Goal: Task Accomplishment & Management: Complete application form

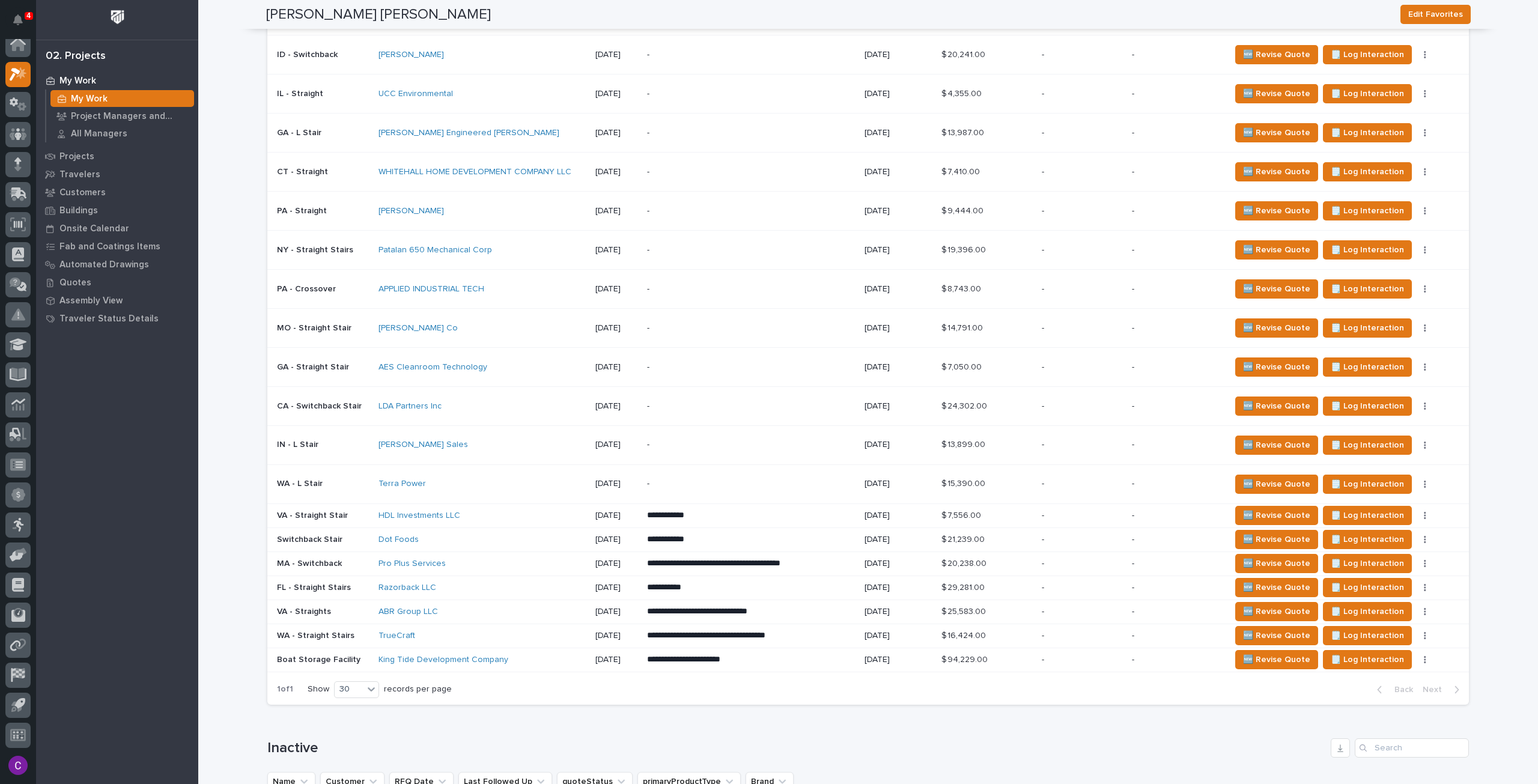
scroll to position [901, 0]
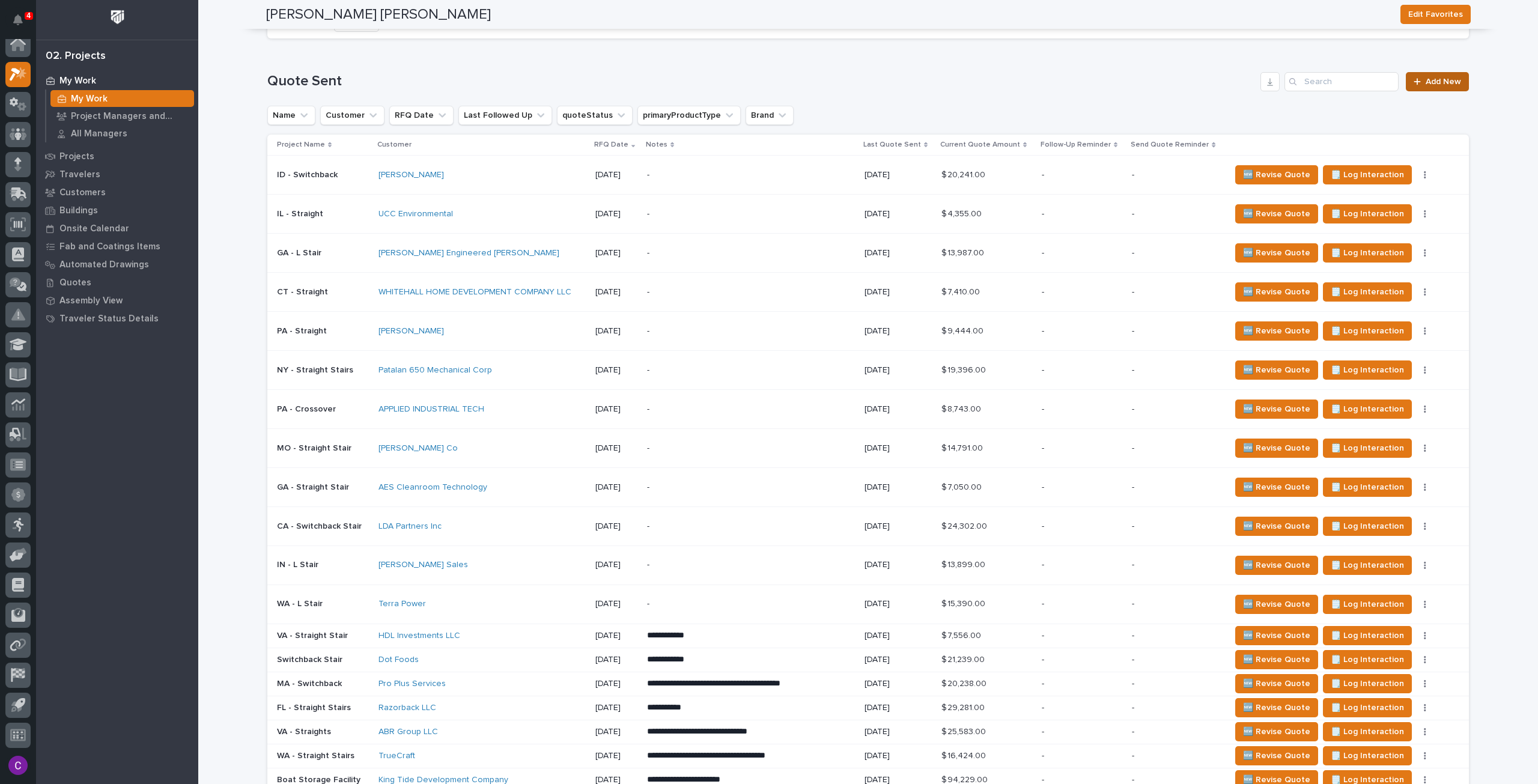
click at [1423, 74] on link "Add New" at bounding box center [1438, 82] width 63 height 19
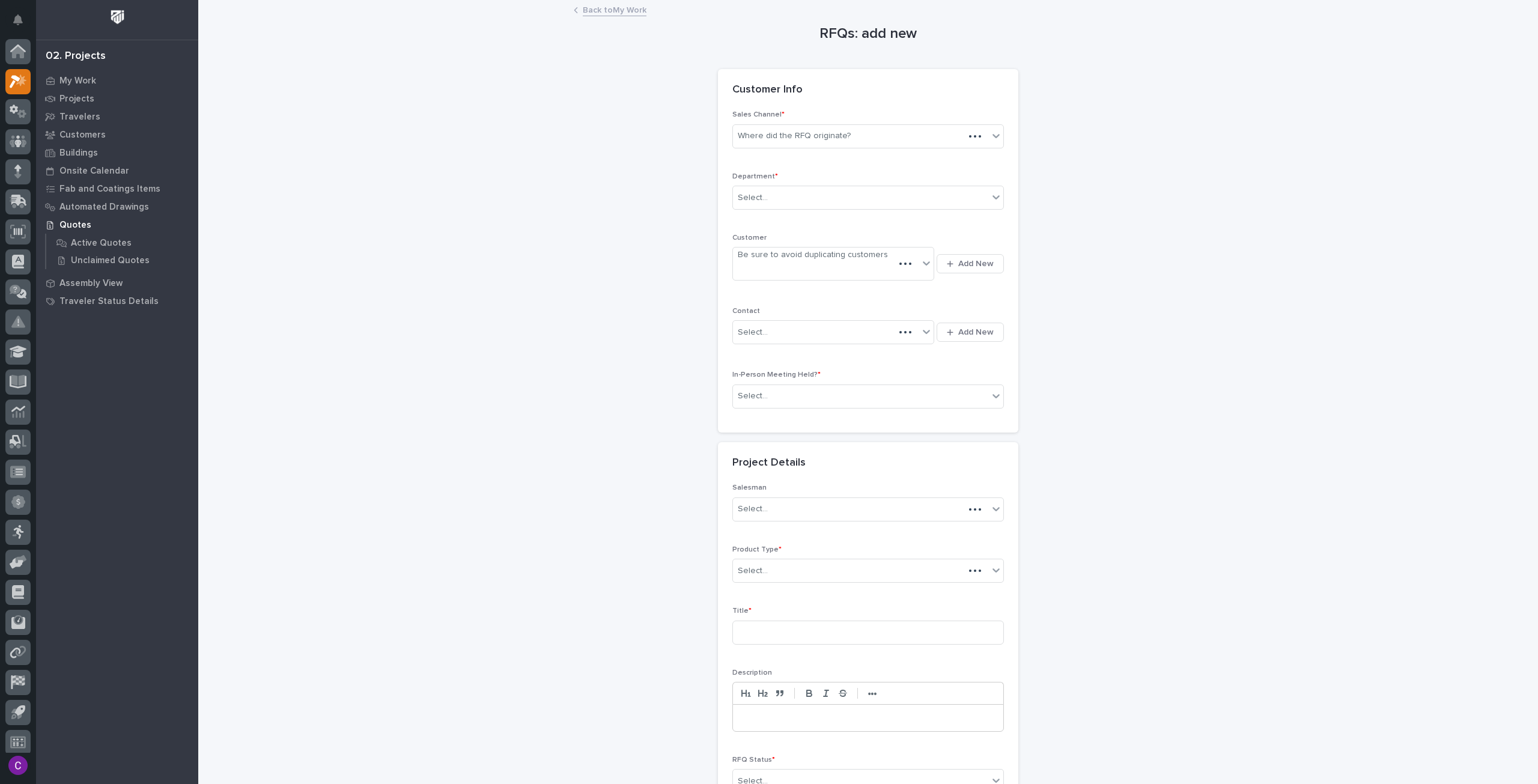
scroll to position [7, 0]
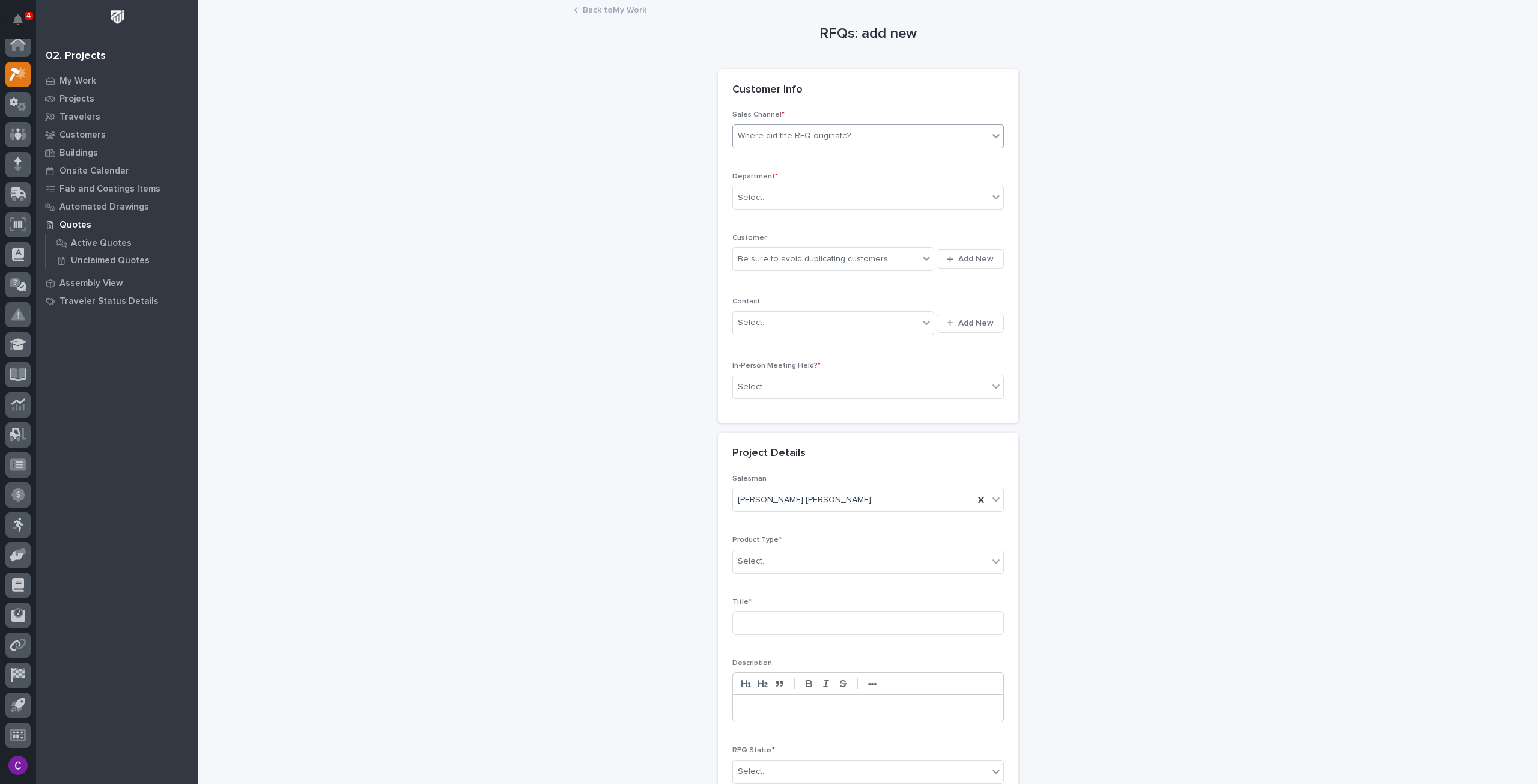
click at [885, 135] on div "Where did the RFQ originate?" at bounding box center [861, 136] width 256 height 20
click at [816, 205] on div "Stair Zone" at bounding box center [863, 200] width 270 height 21
click at [816, 205] on div "Select..." at bounding box center [861, 198] width 256 height 20
click at [817, 219] on div "National Sales" at bounding box center [863, 219] width 270 height 21
click at [923, 257] on icon at bounding box center [926, 259] width 7 height 4
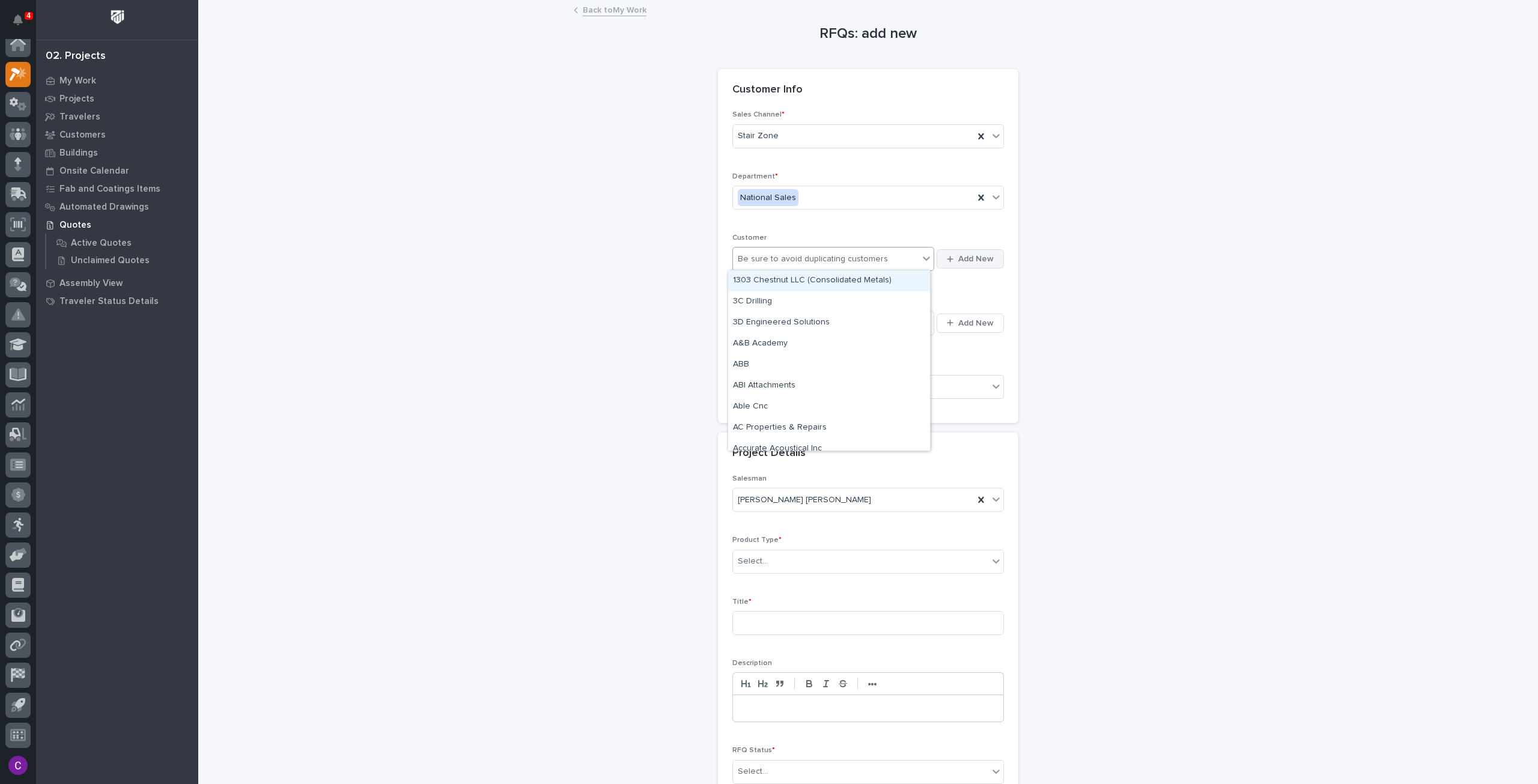
click at [967, 255] on span "Add New" at bounding box center [976, 259] width 35 height 11
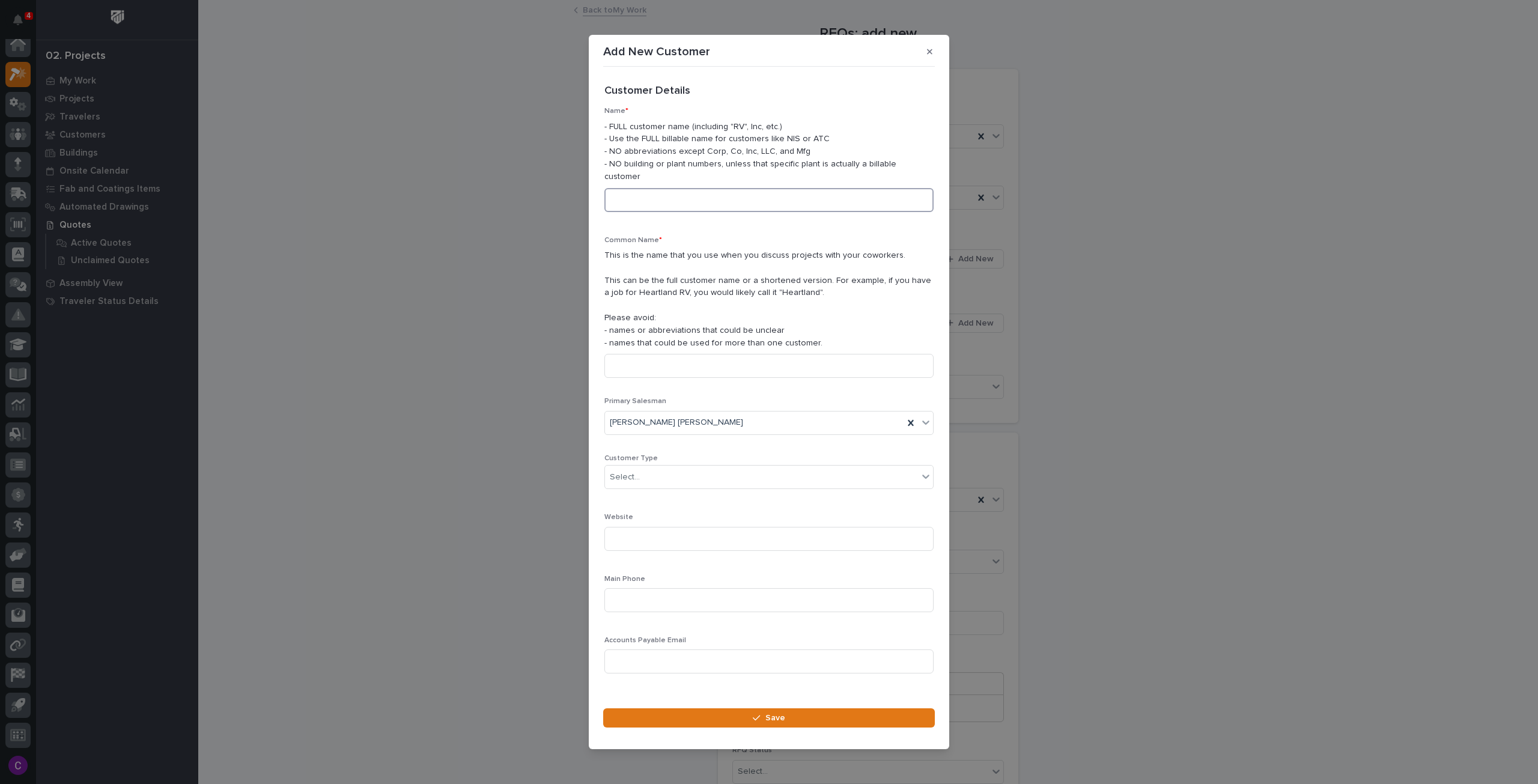
click at [732, 195] on input at bounding box center [769, 199] width 329 height 24
click at [718, 188] on input at bounding box center [769, 199] width 329 height 24
click at [672, 190] on input at bounding box center [769, 199] width 329 height 24
type input "Franklin Correctional Facility"
drag, startPoint x: 738, startPoint y: 188, endPoint x: 401, endPoint y: 188, distance: 337.0
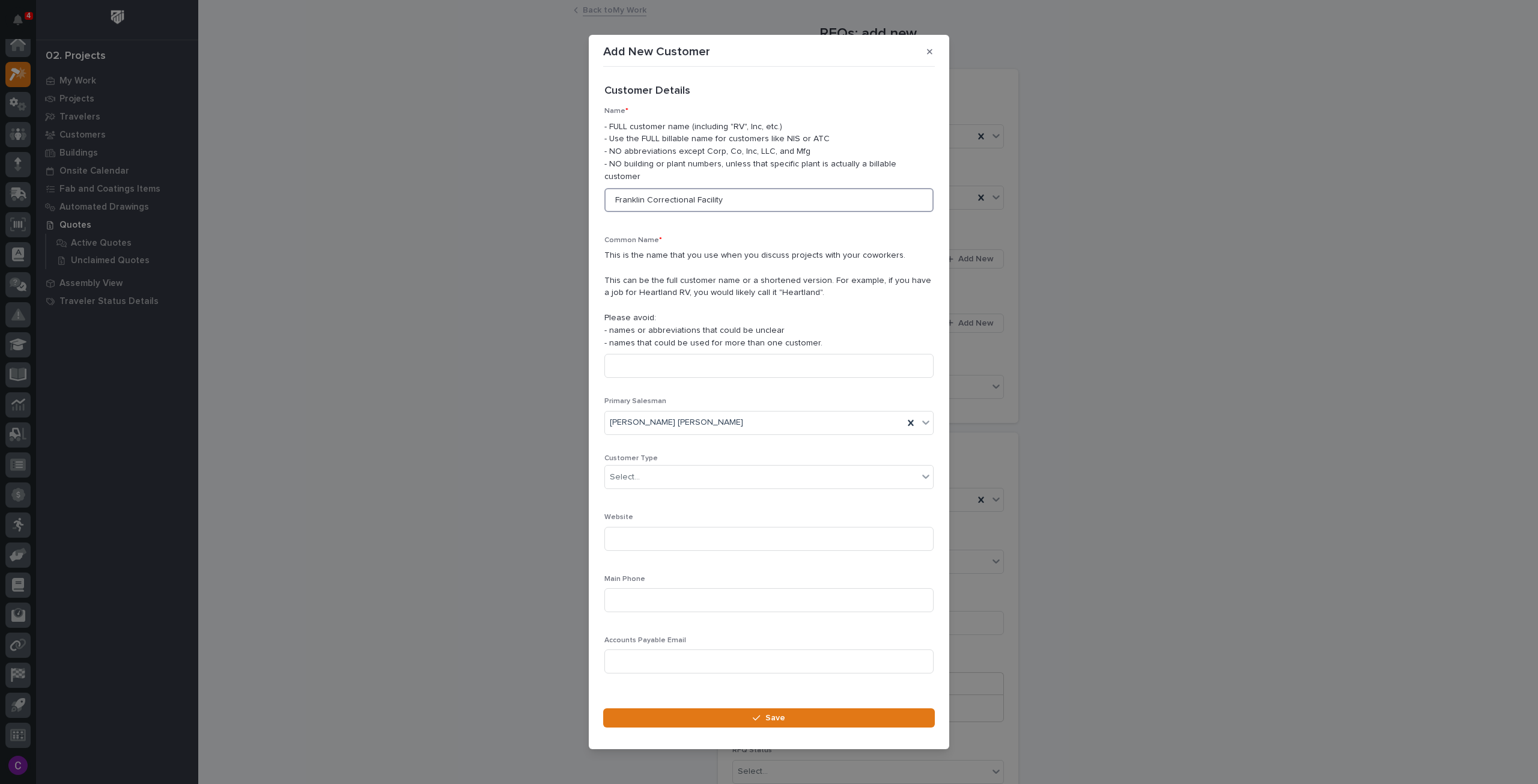
click at [420, 188] on div "Add New Customer Loading... Saving… Loading... Saving… Loading... Saving… Custo…" at bounding box center [769, 392] width 1538 height 784
click at [698, 362] on input at bounding box center [769, 365] width 329 height 24
paste input "Franklin Correctional Facility"
type input "Franklin Correctional Facility"
click at [694, 467] on div "Select..." at bounding box center [761, 477] width 313 height 20
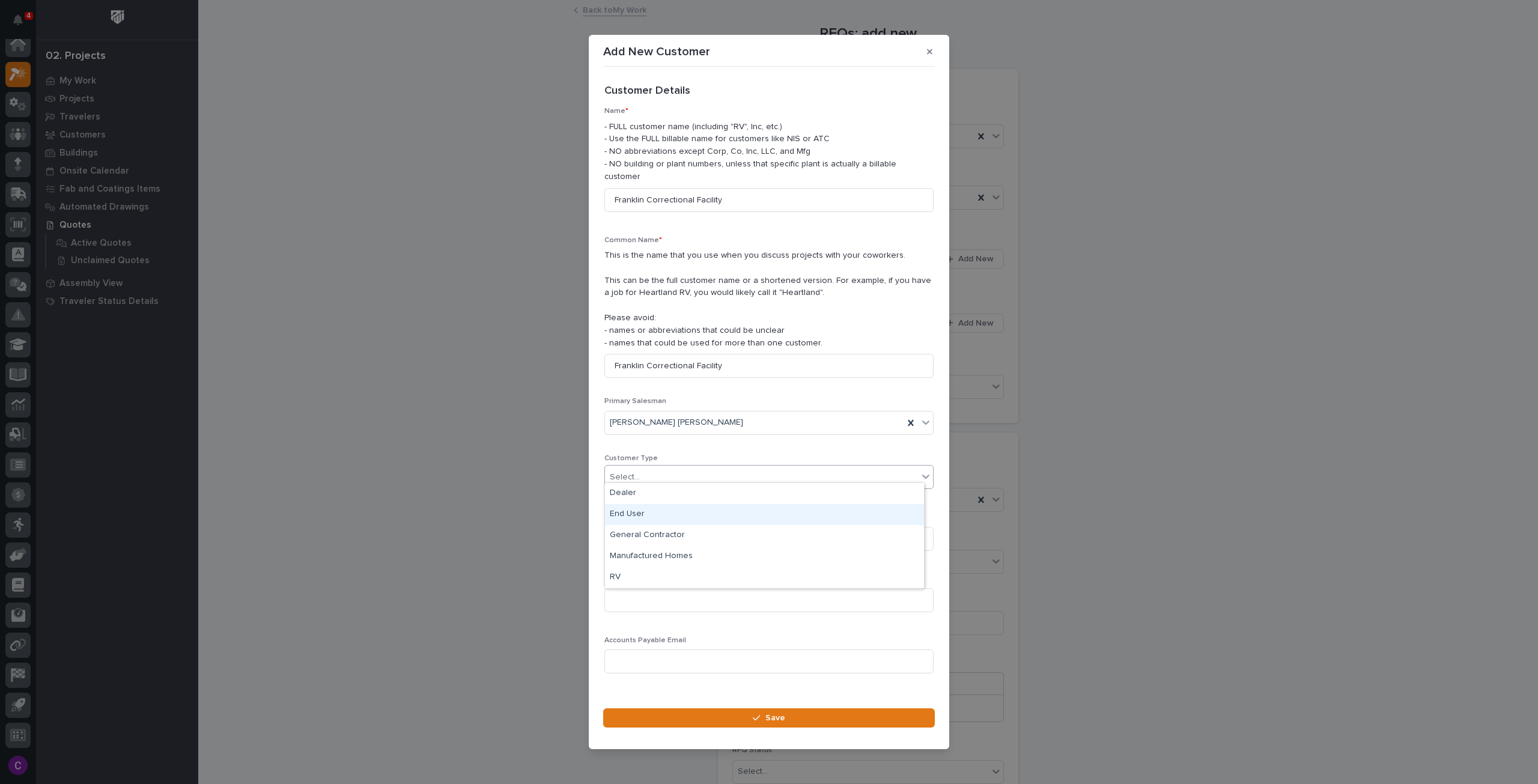
click at [679, 508] on div "End User" at bounding box center [764, 514] width 319 height 21
click at [676, 528] on input at bounding box center [769, 539] width 329 height 24
click at [687, 721] on footer "Save" at bounding box center [769, 721] width 332 height 26
click at [670, 695] on section "Add New Customer Loading... Saving… Loading... Saving… Loading... Saving… Custo…" at bounding box center [769, 392] width 360 height 715
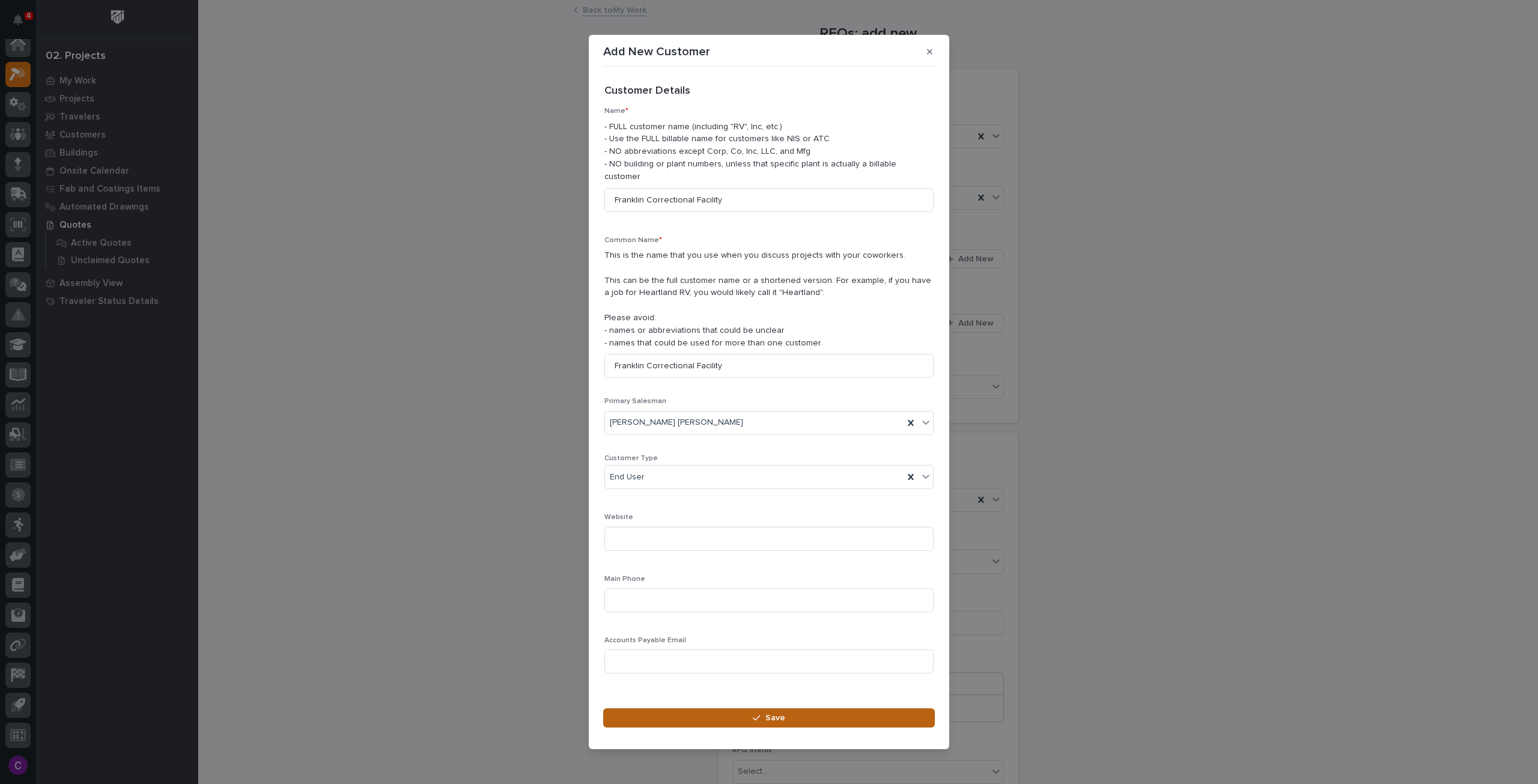
click at [673, 708] on button "Save" at bounding box center [769, 717] width 332 height 19
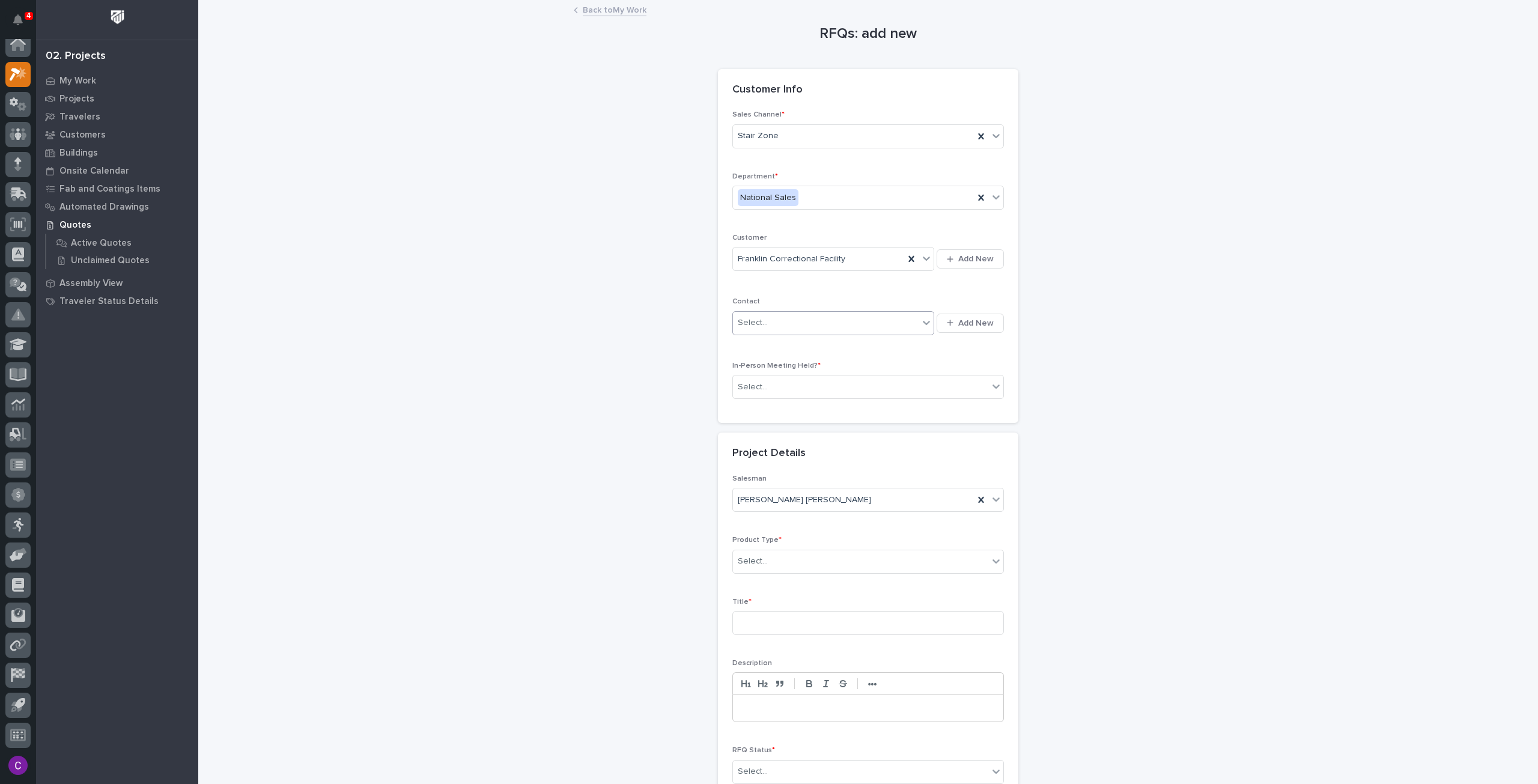
click at [929, 322] on icon at bounding box center [927, 322] width 12 height 12
click at [976, 321] on span "Add New" at bounding box center [976, 323] width 35 height 11
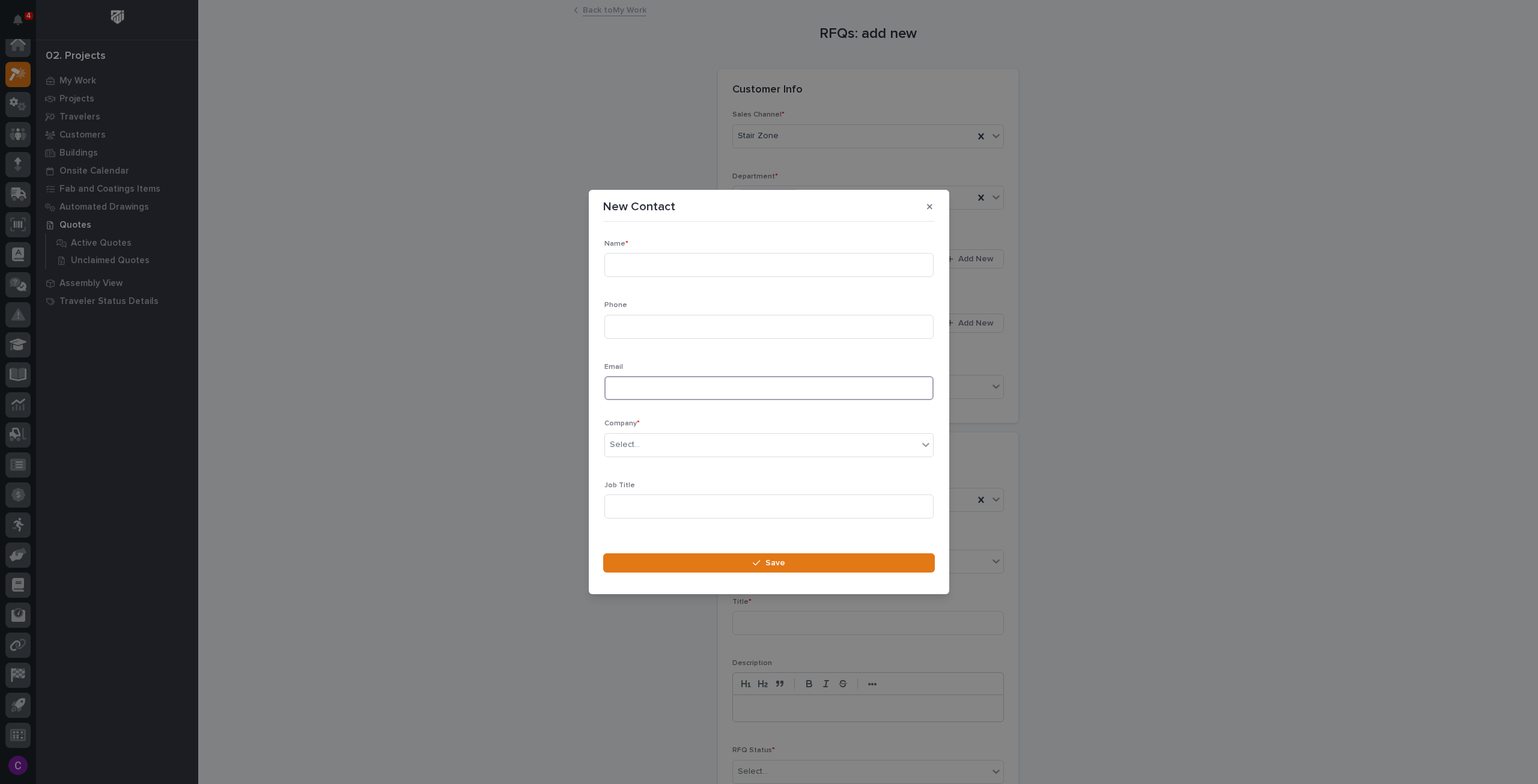
click at [733, 384] on input at bounding box center [769, 388] width 329 height 24
paste input "[PERSON_NAME][EMAIL_ADDRESS][PERSON_NAME][DOMAIN_NAME]"
type input "[PERSON_NAME][EMAIL_ADDRESS][PERSON_NAME][DOMAIN_NAME]"
click at [668, 264] on input at bounding box center [769, 265] width 329 height 24
type input "[PERSON_NAME]"
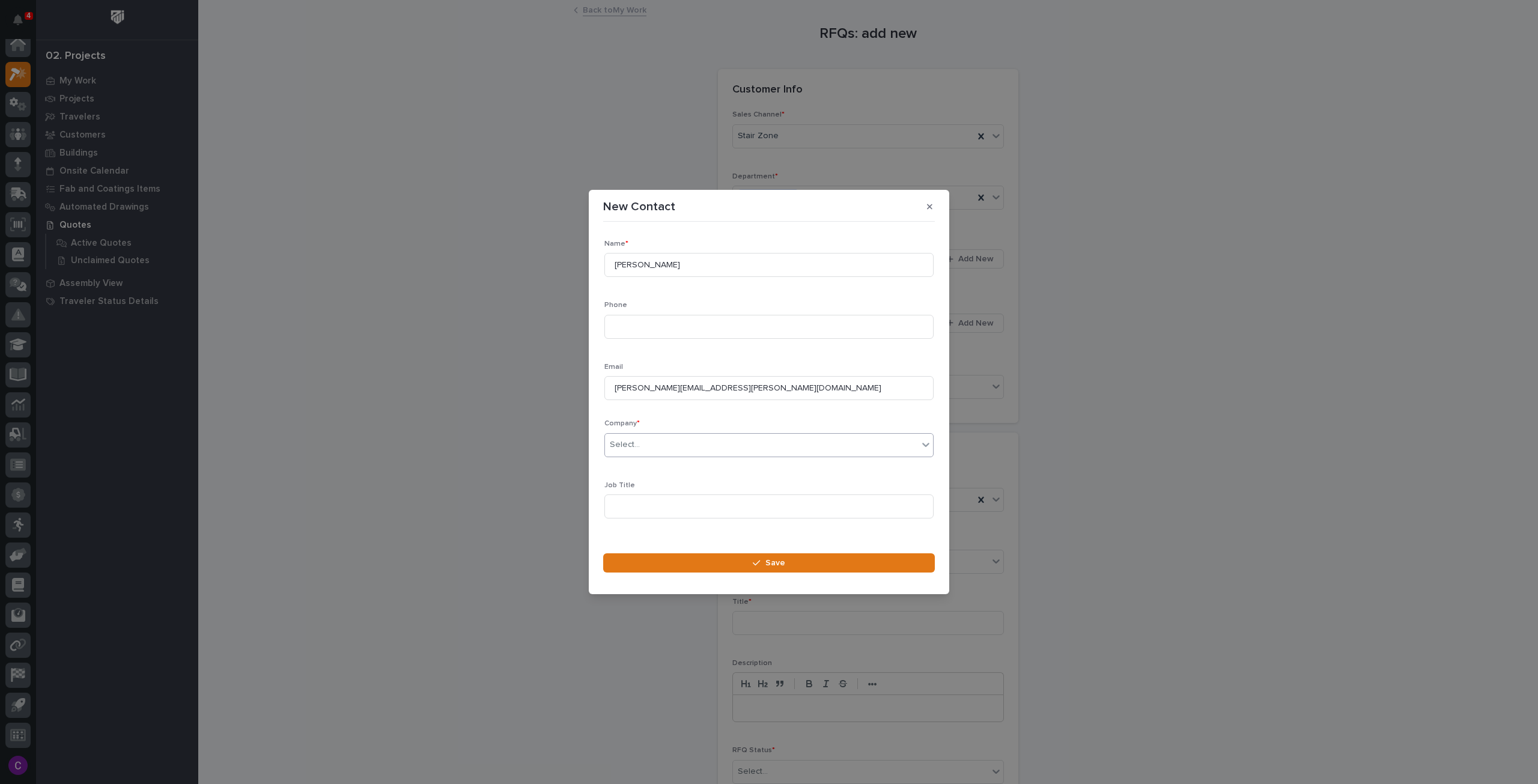
click at [722, 442] on div "Select..." at bounding box center [761, 445] width 313 height 20
type input "*****"
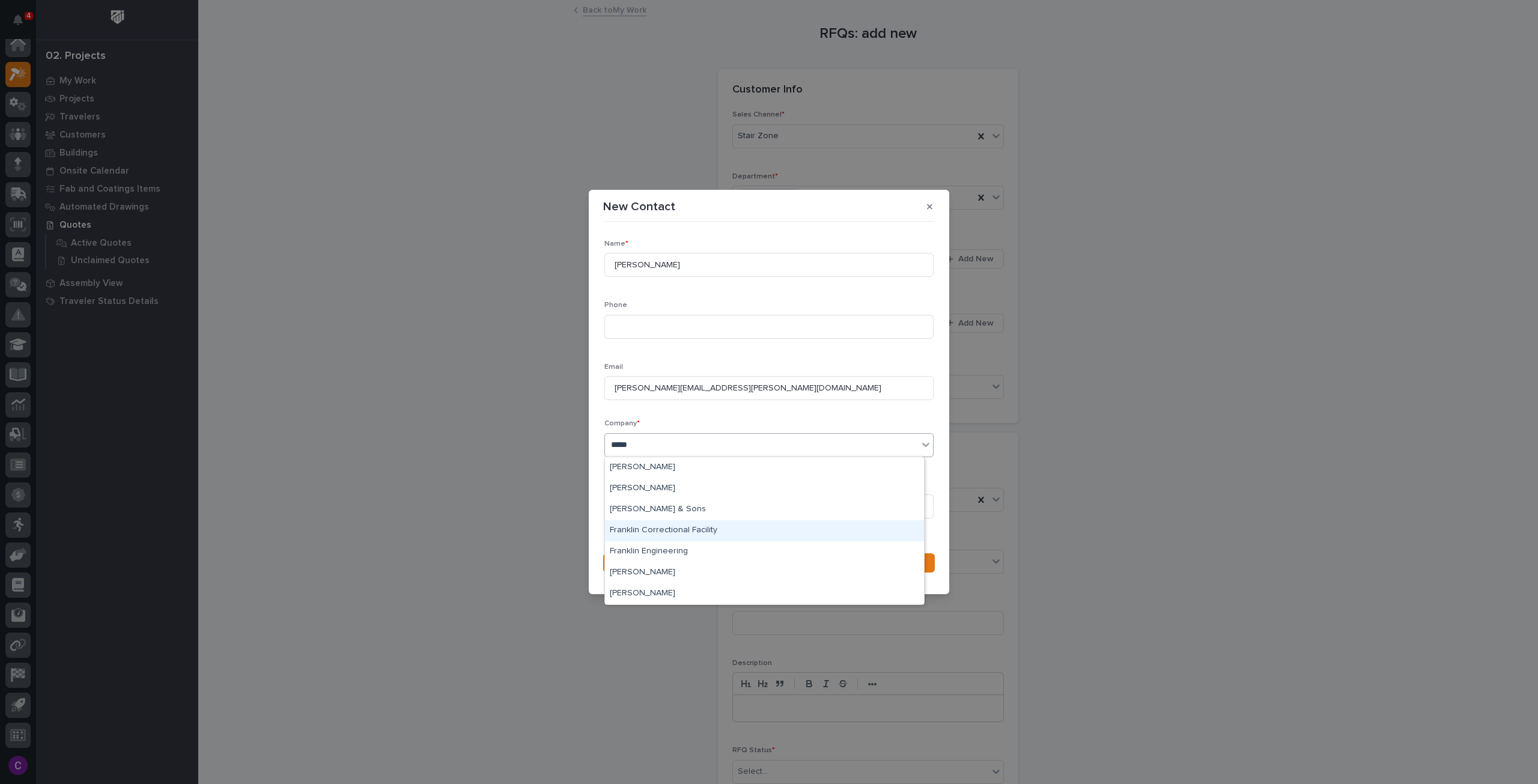
click at [686, 536] on div "Franklin Correctional Facility" at bounding box center [764, 530] width 319 height 21
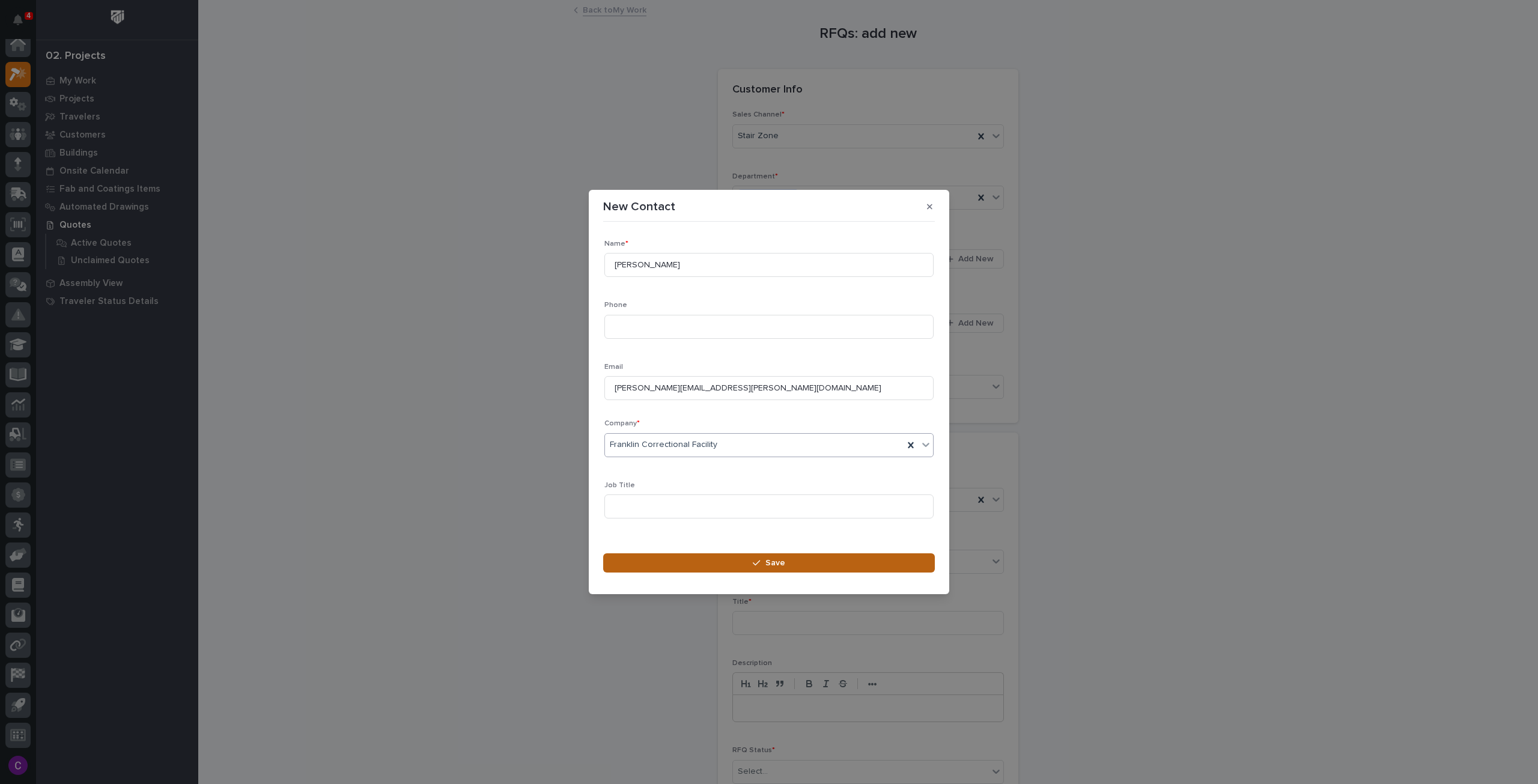
click at [708, 563] on button "Save" at bounding box center [769, 562] width 332 height 19
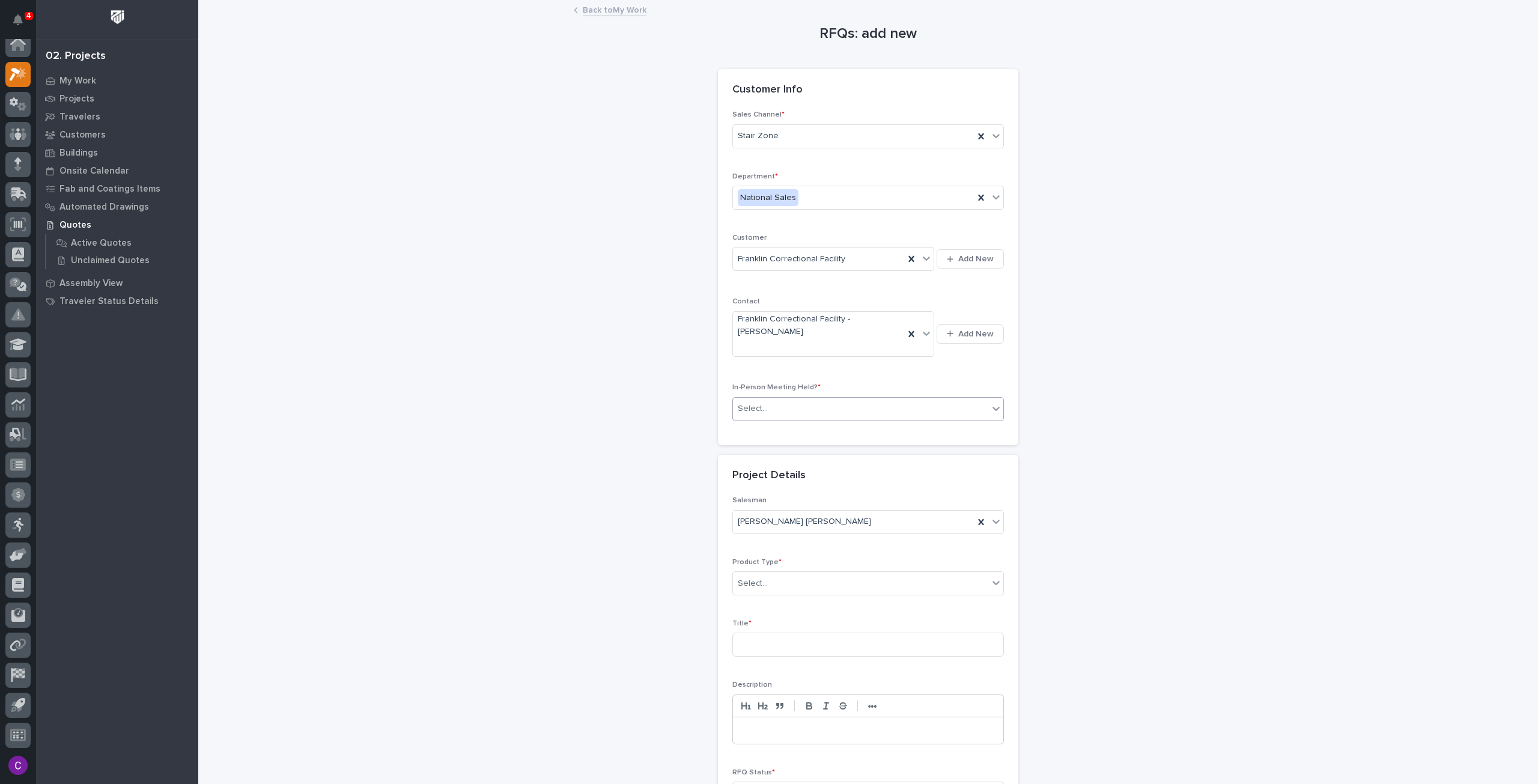
click at [880, 399] on div "Select..." at bounding box center [861, 409] width 256 height 20
click at [867, 433] on div "No" at bounding box center [863, 428] width 270 height 21
click at [872, 573] on div "Select..." at bounding box center [861, 583] width 256 height 20
click at [861, 718] on div "Stairs & Ladders" at bounding box center [863, 719] width 270 height 21
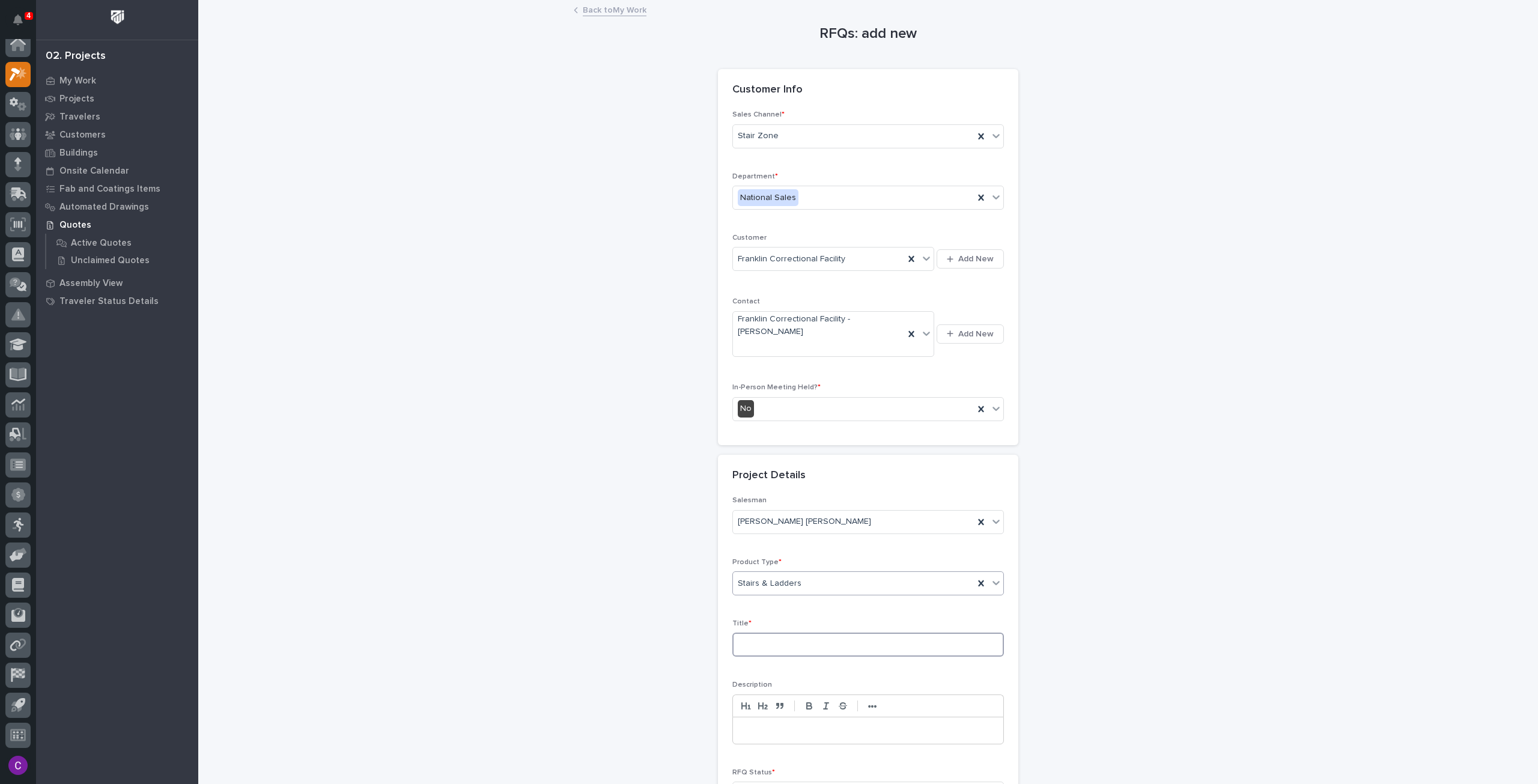
click at [781, 632] on input at bounding box center [868, 644] width 272 height 24
type input "V"
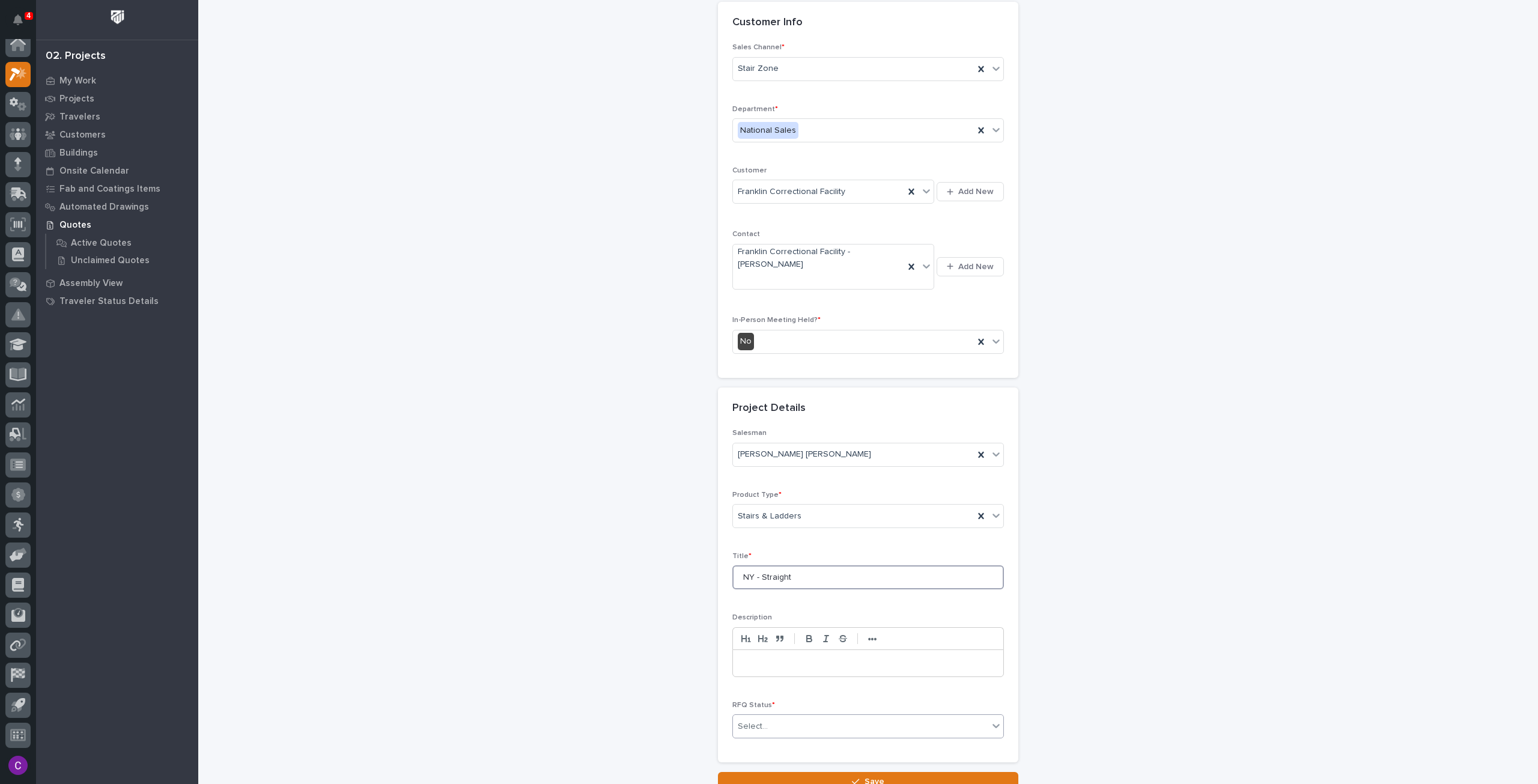
scroll to position [120, 0]
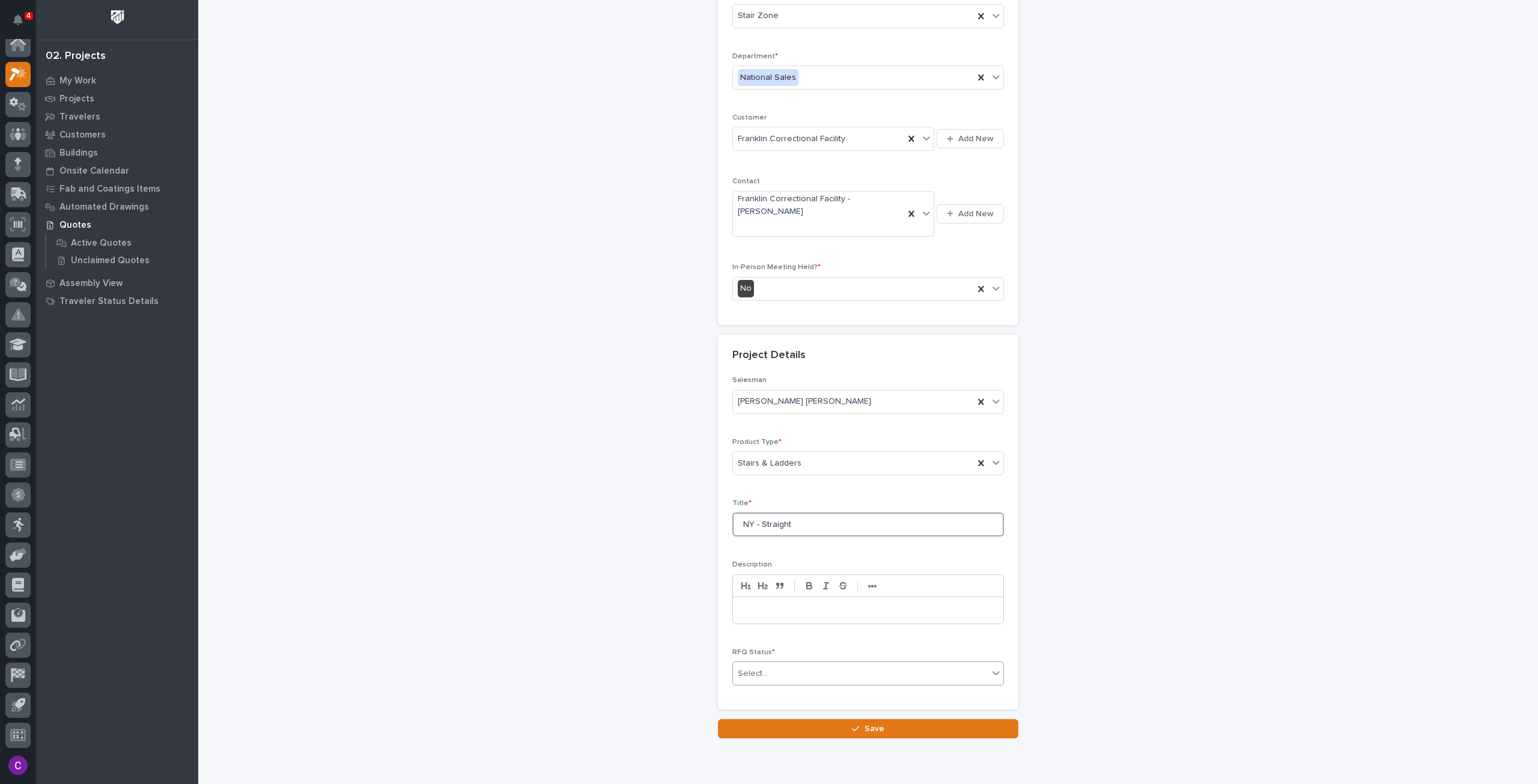
type input "NY - Straight"
click at [869, 664] on div "Select..." at bounding box center [861, 674] width 256 height 20
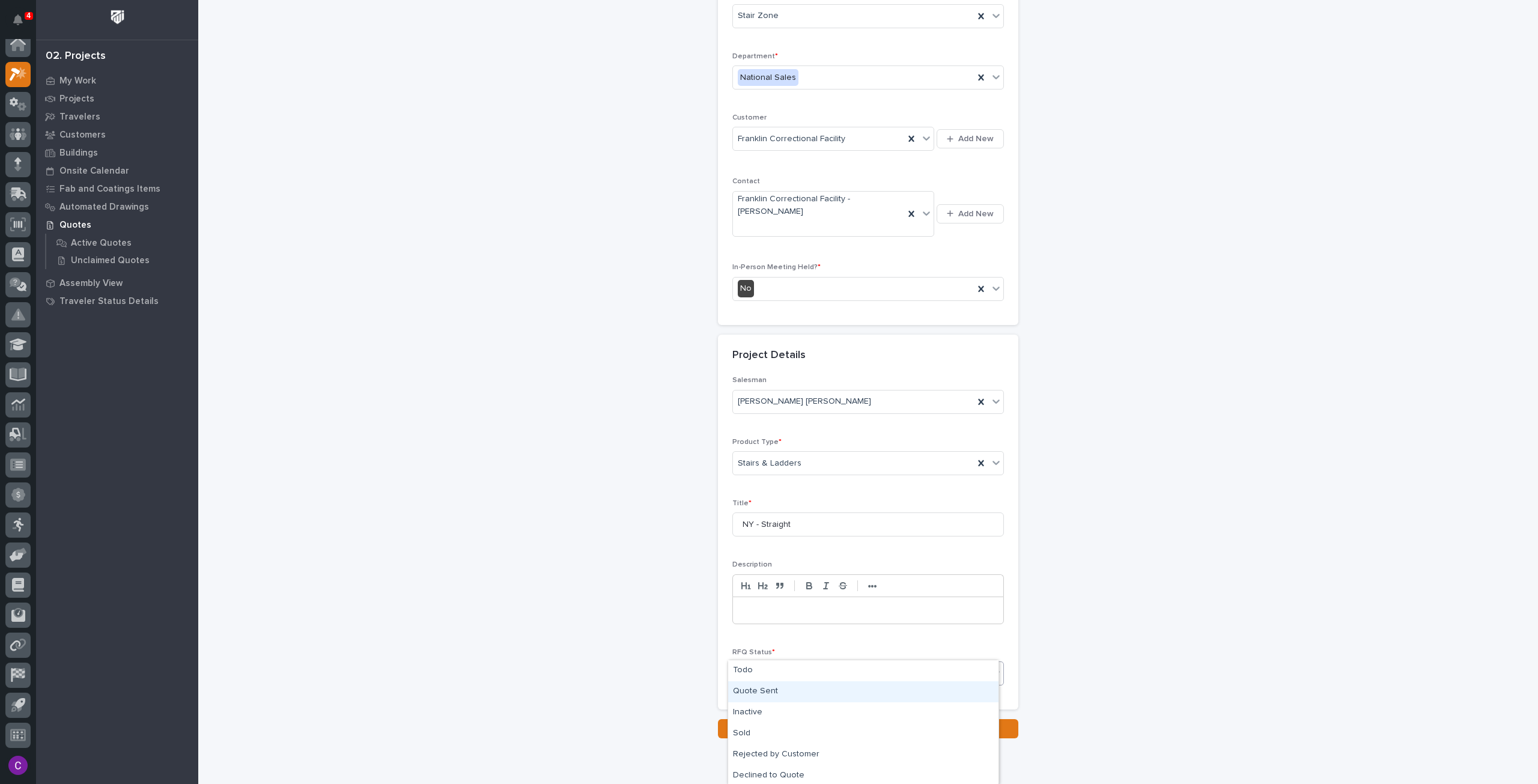
click at [846, 689] on div "Quote Sent" at bounding box center [863, 691] width 270 height 21
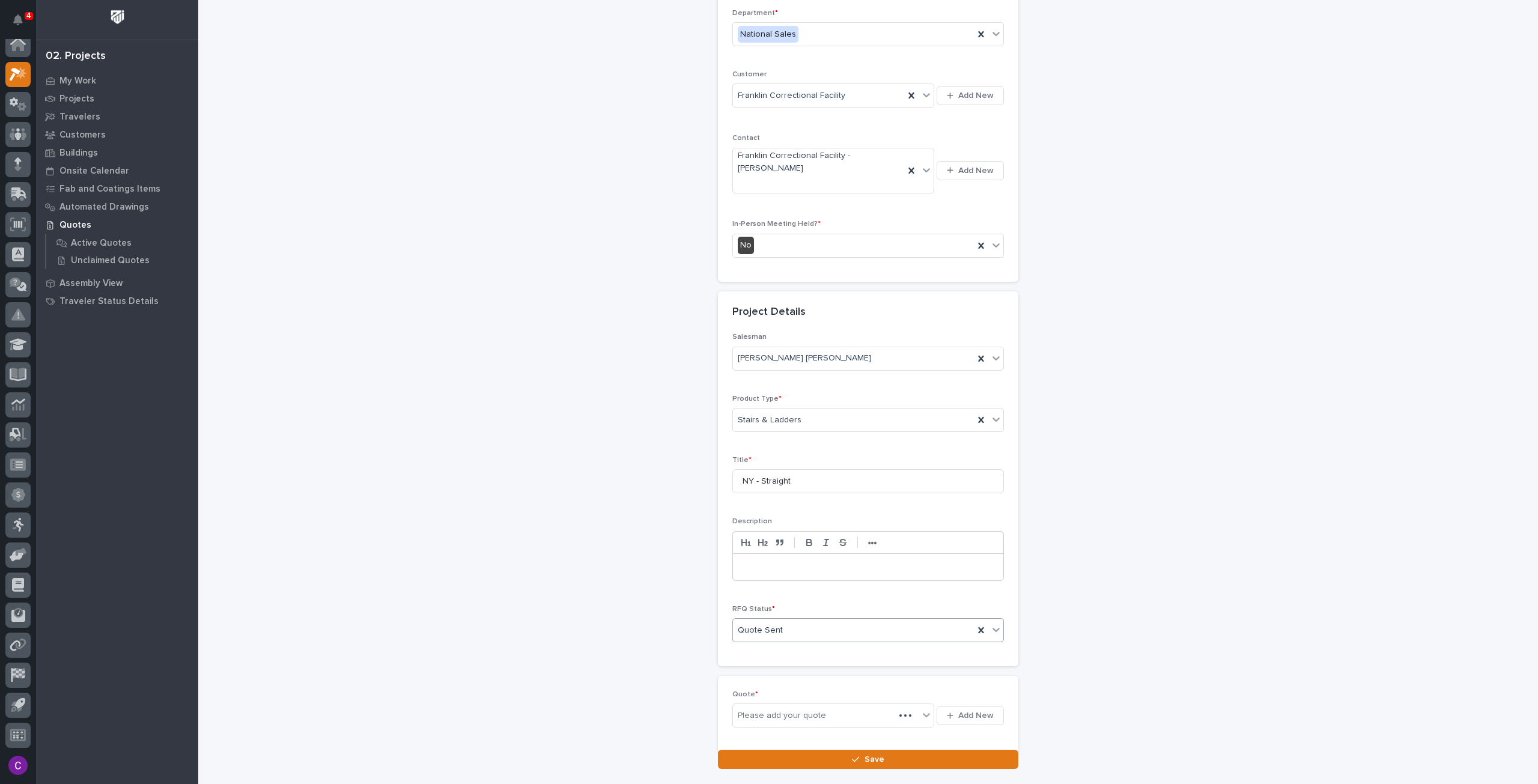
scroll to position [163, 0]
click at [967, 710] on span "Add New" at bounding box center [976, 716] width 35 height 11
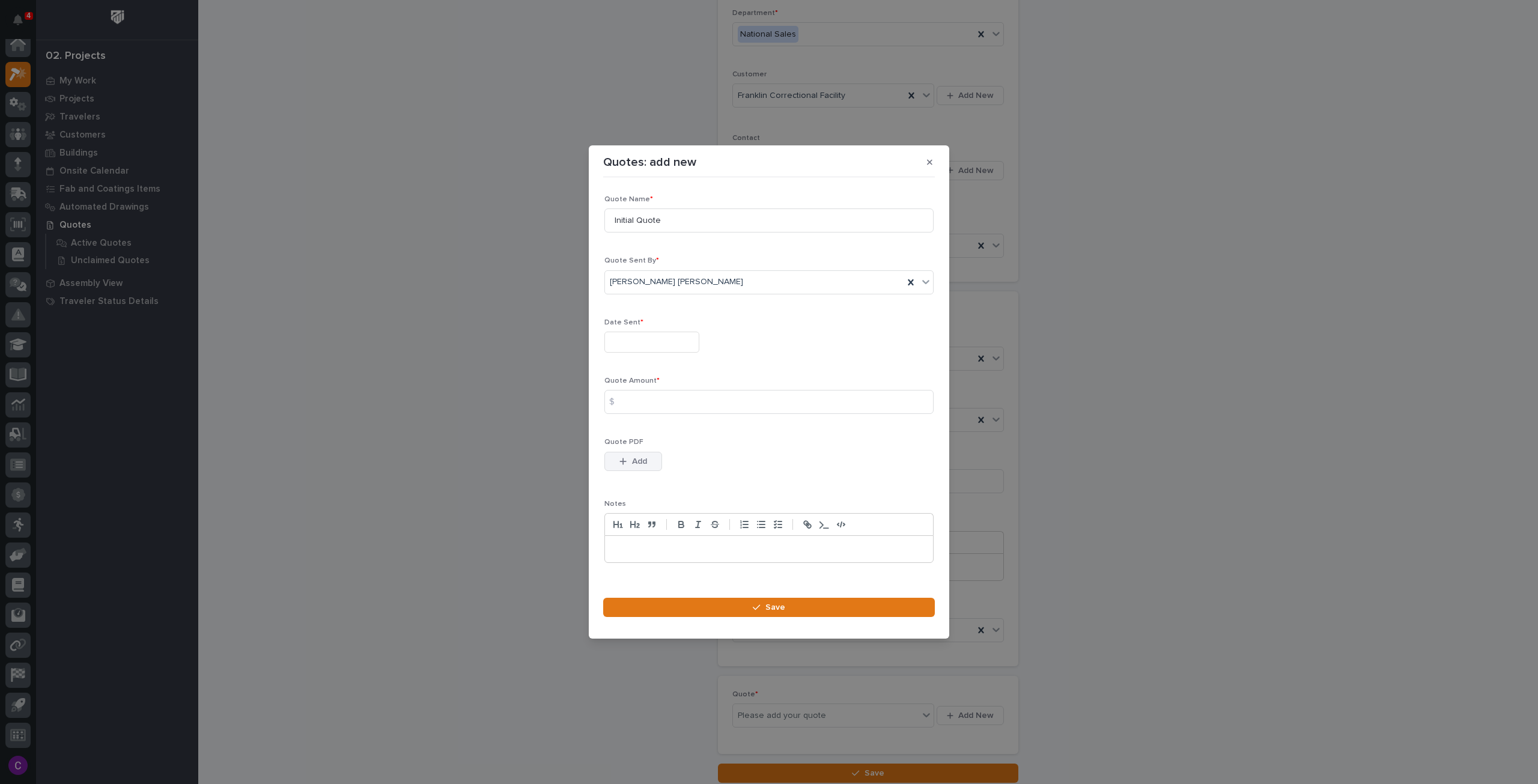
click at [637, 459] on span "Add" at bounding box center [640, 461] width 15 height 11
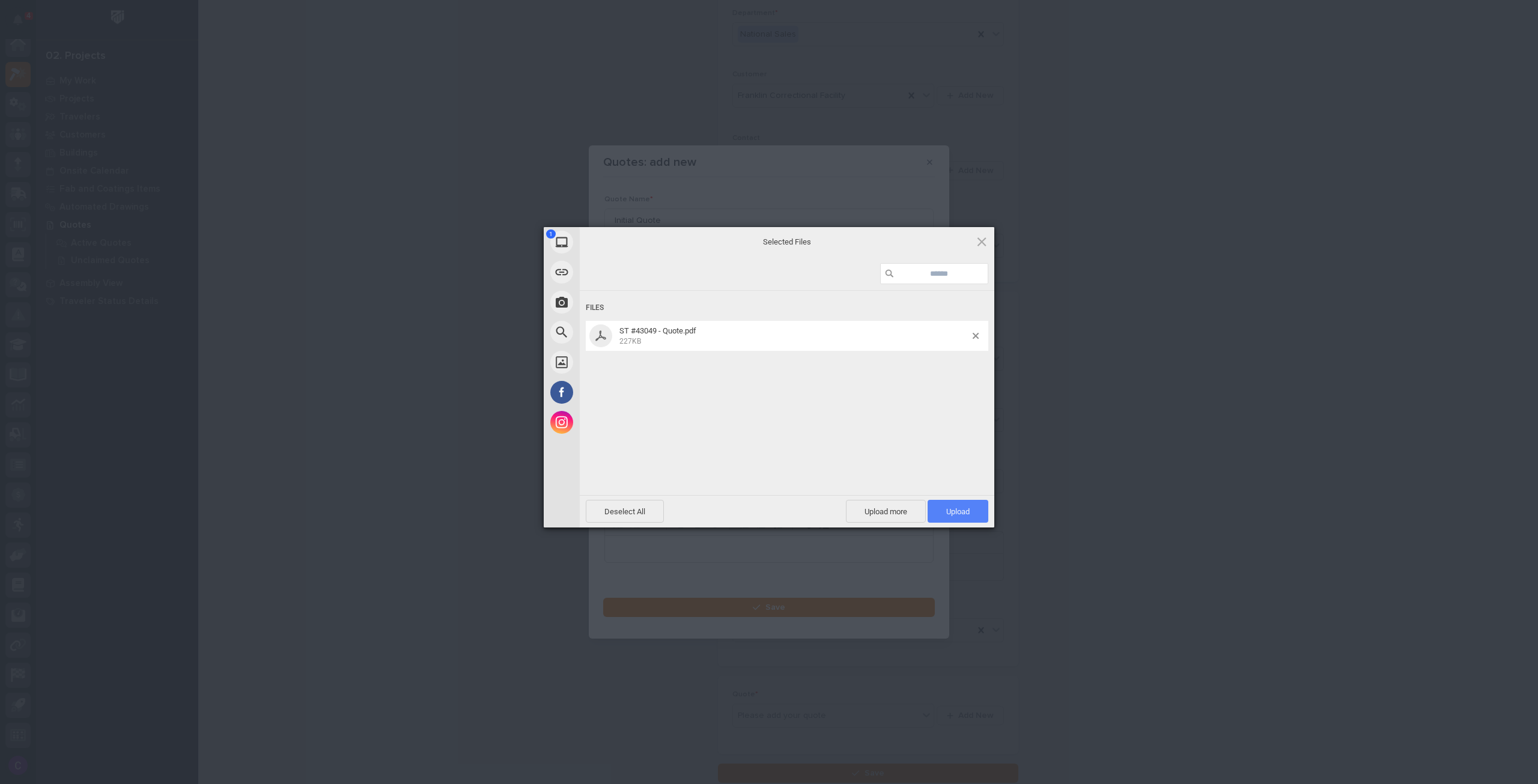
click at [940, 510] on span "Upload 1" at bounding box center [958, 511] width 61 height 23
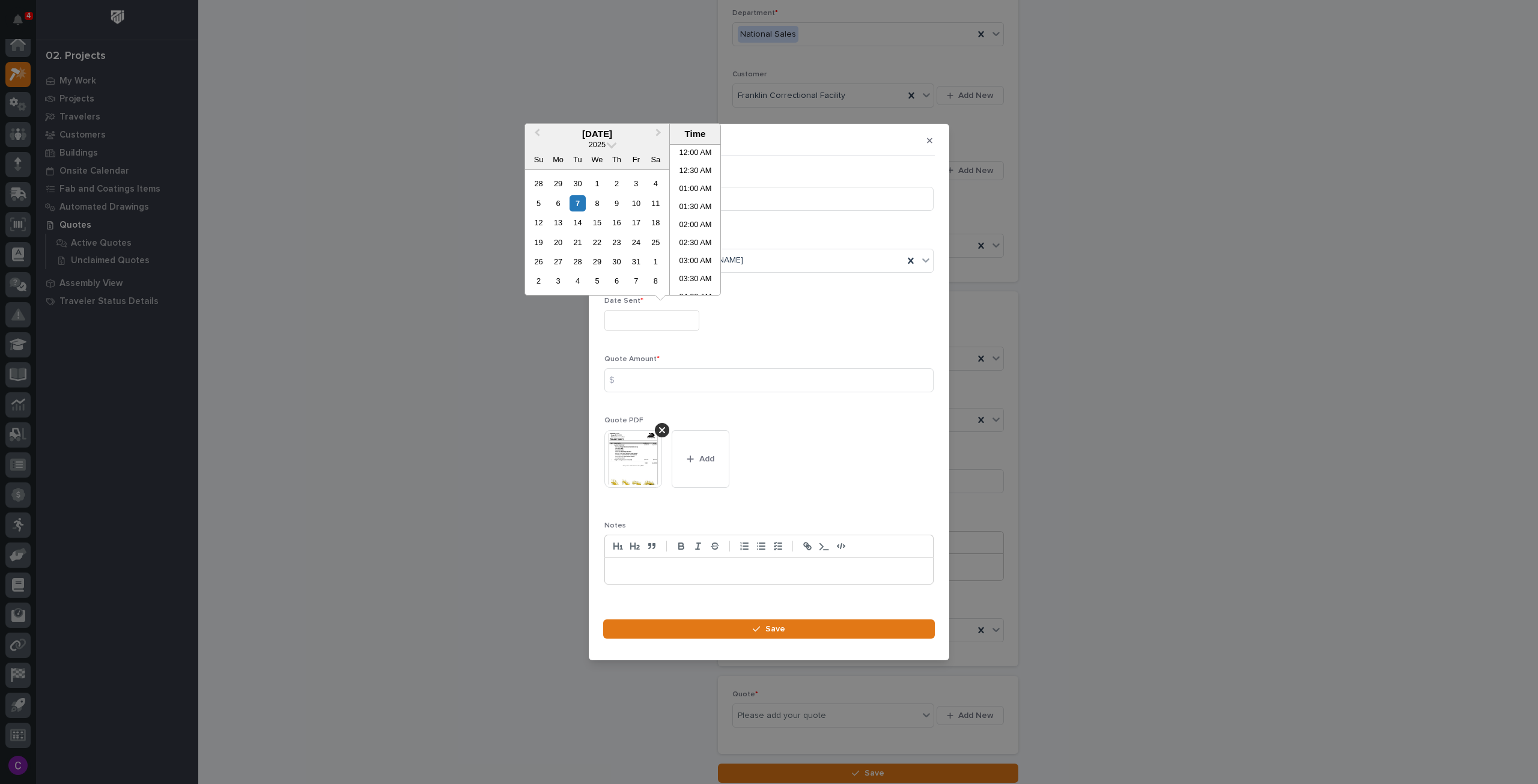
click at [650, 320] on input "text" at bounding box center [651, 320] width 95 height 21
click at [580, 206] on div "7" at bounding box center [577, 203] width 16 height 16
type input "**********"
click at [751, 371] on input at bounding box center [769, 379] width 329 height 24
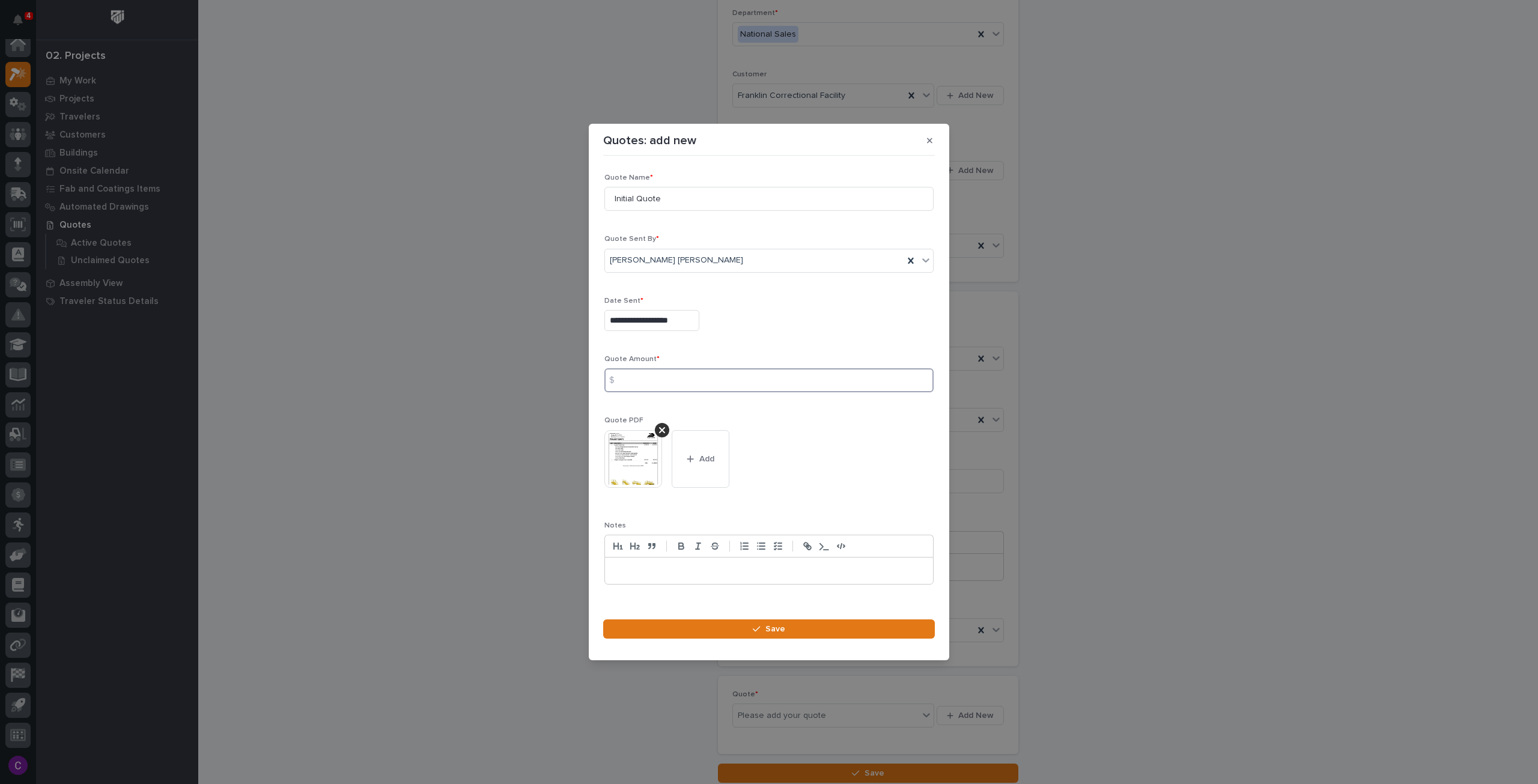
click at [645, 375] on input at bounding box center [769, 379] width 329 height 24
type input "3958"
click at [867, 630] on button "Save" at bounding box center [769, 629] width 332 height 19
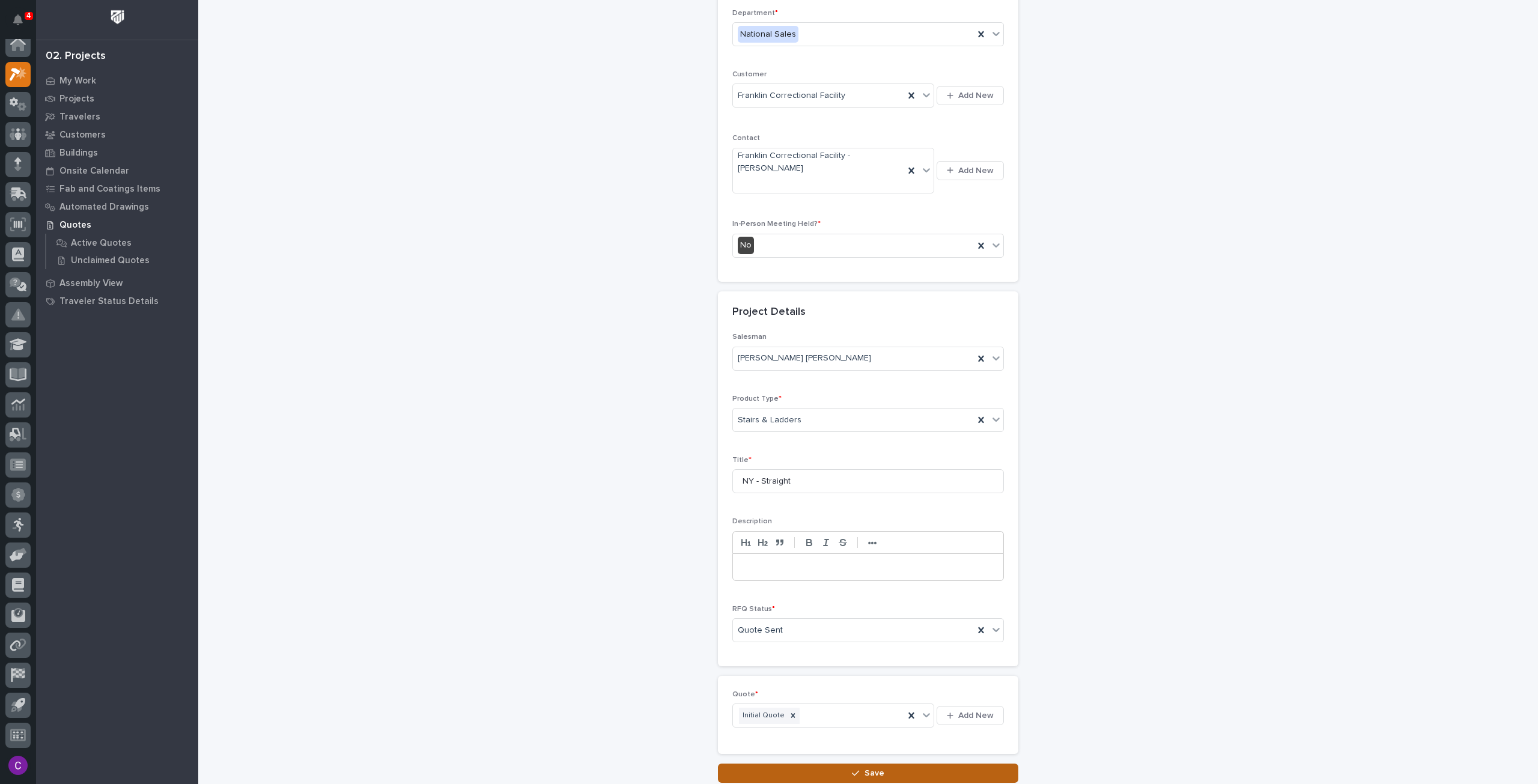
click at [869, 768] on span "Save" at bounding box center [874, 773] width 20 height 11
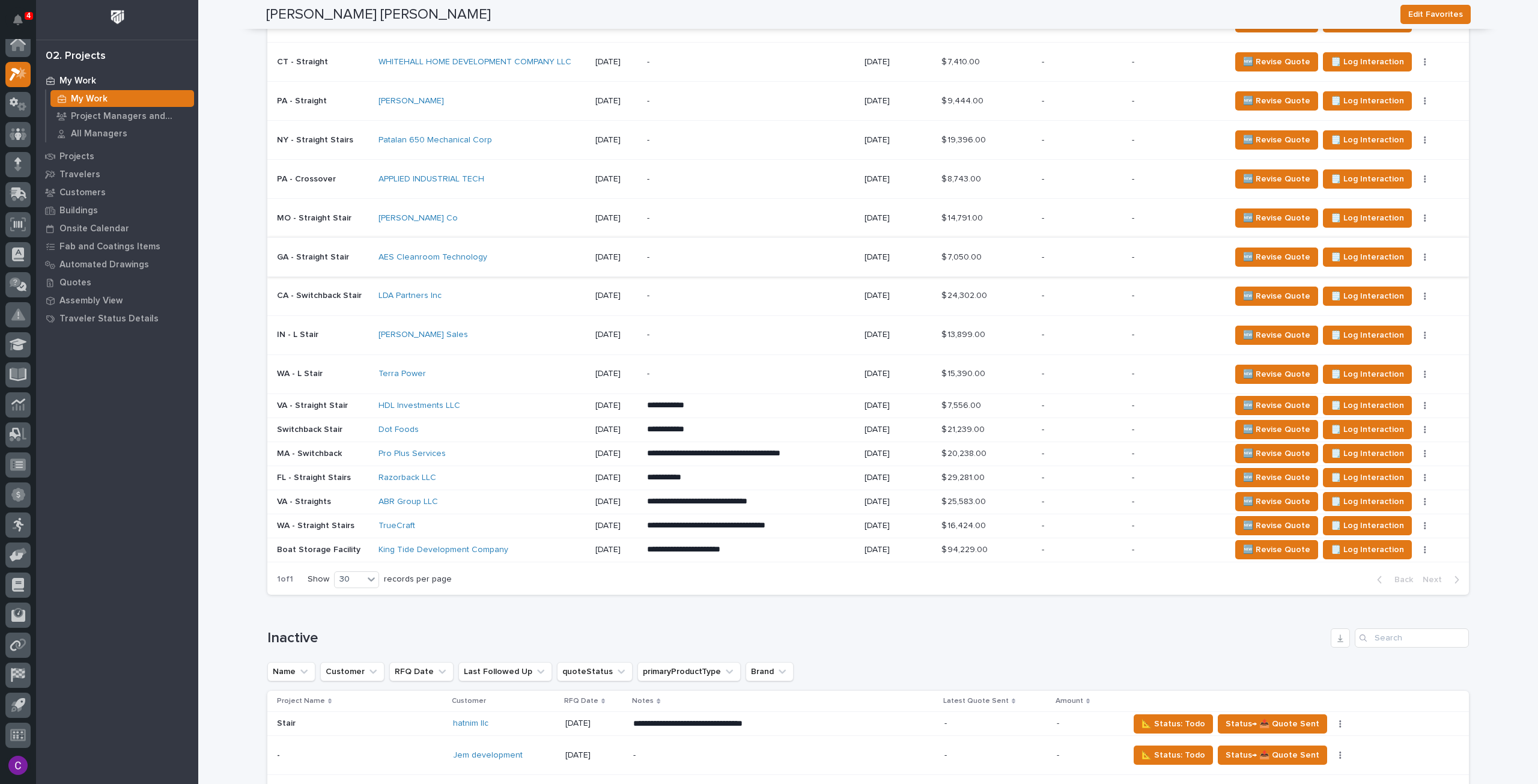
scroll to position [1201, 0]
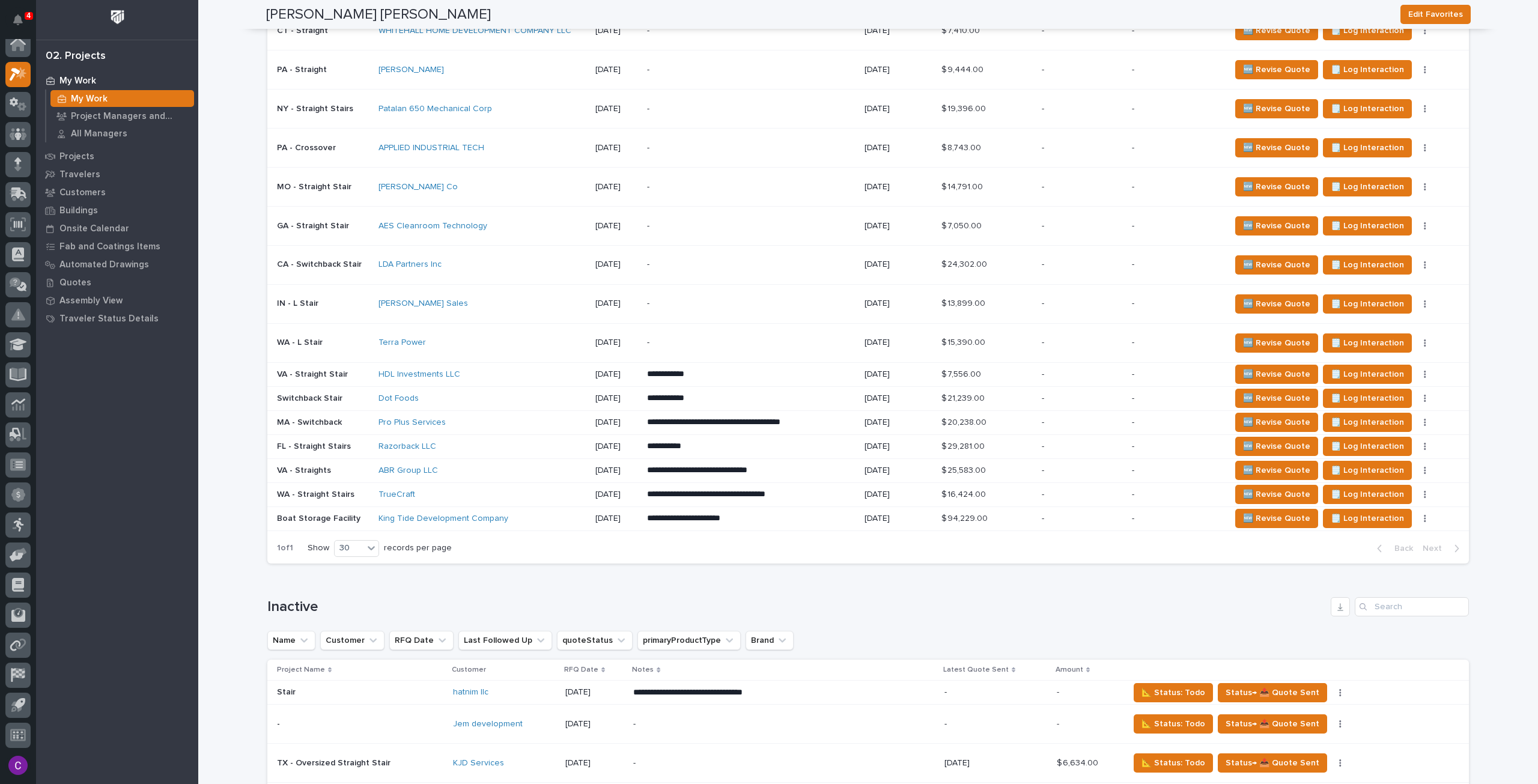
click at [549, 340] on div "Terra Power" at bounding box center [482, 342] width 207 height 10
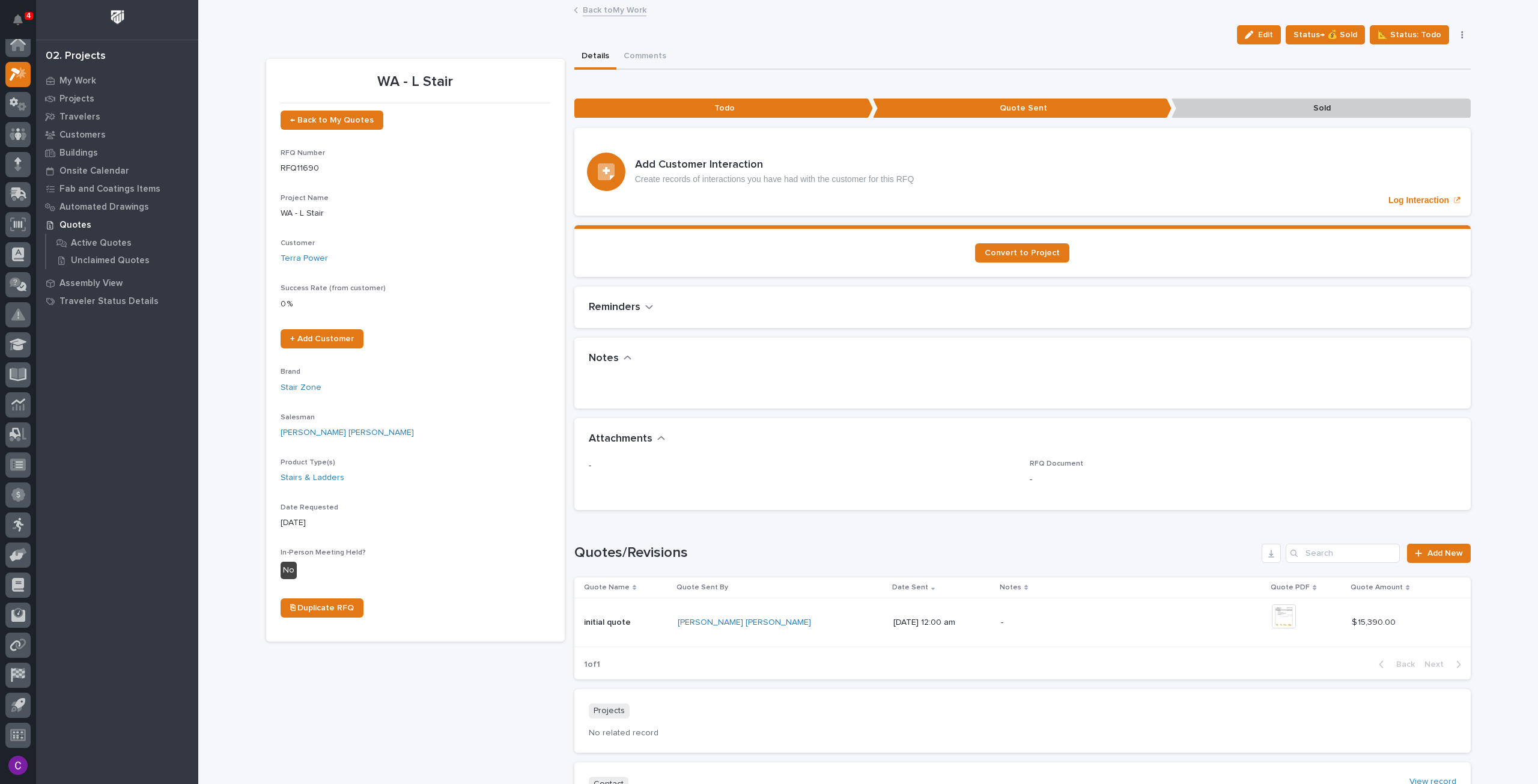
scroll to position [120, 0]
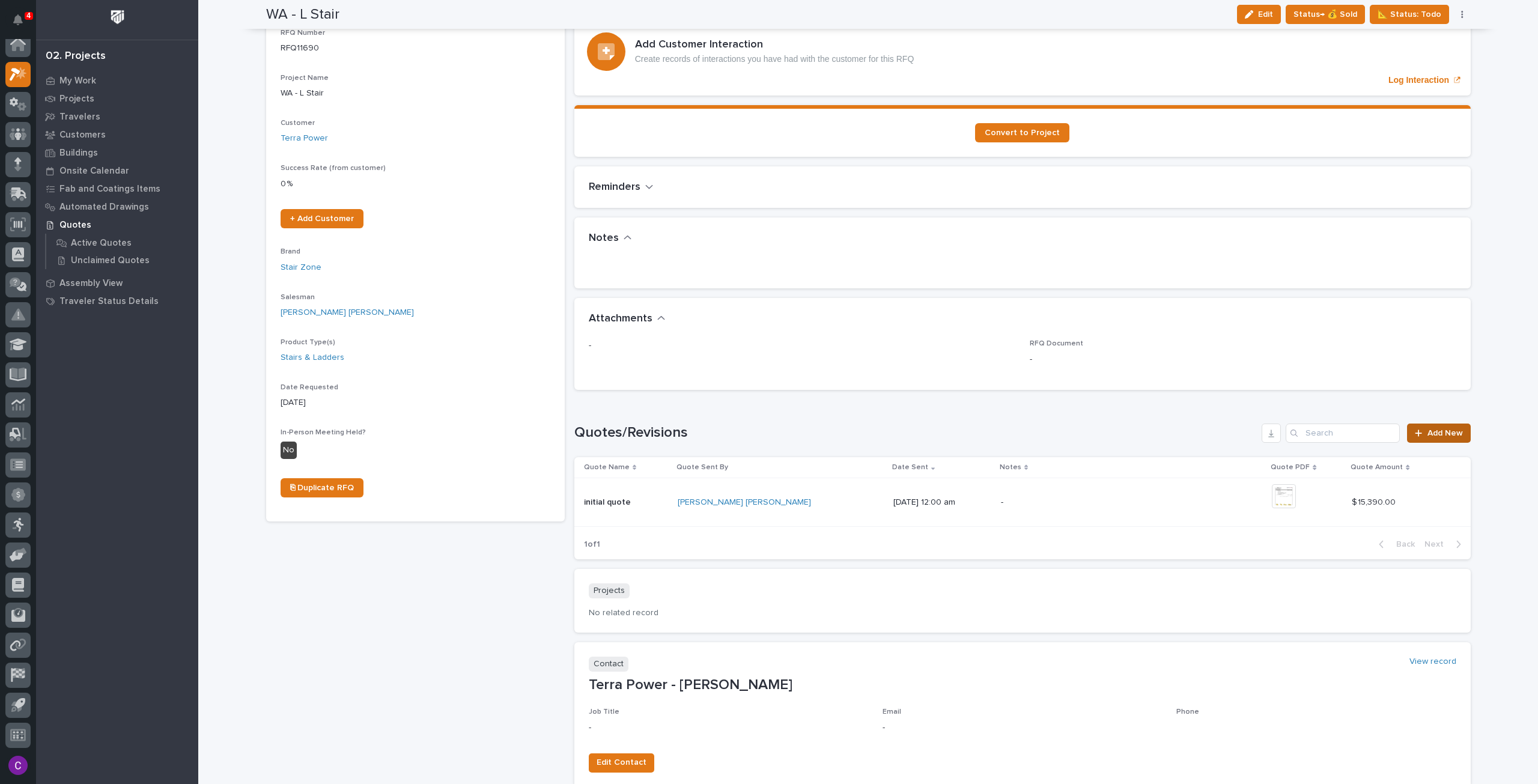
click at [1460, 435] on link "Add New" at bounding box center [1439, 432] width 63 height 19
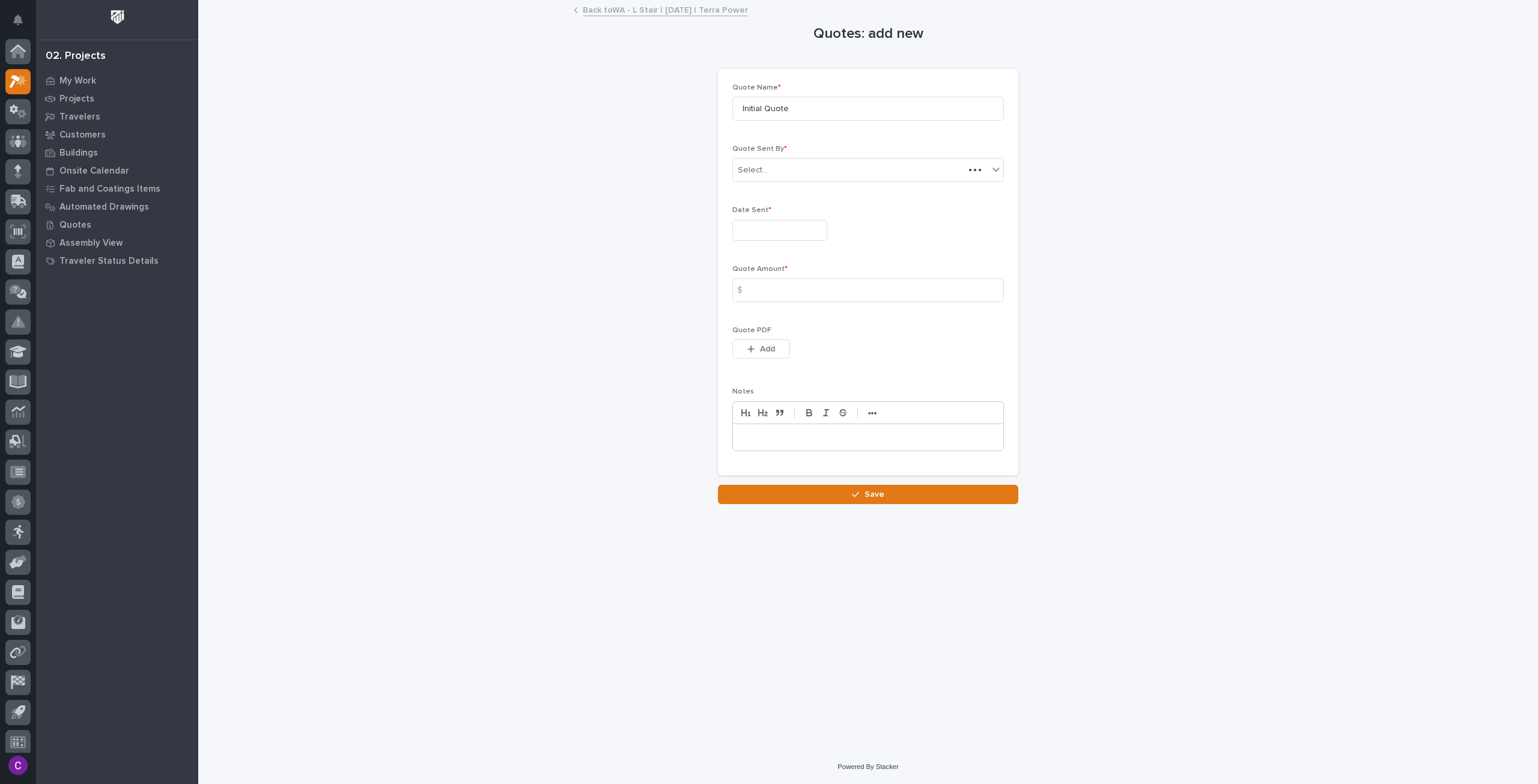
scroll to position [7, 0]
click at [756, 111] on input "Initial Quote" at bounding box center [868, 108] width 272 height 24
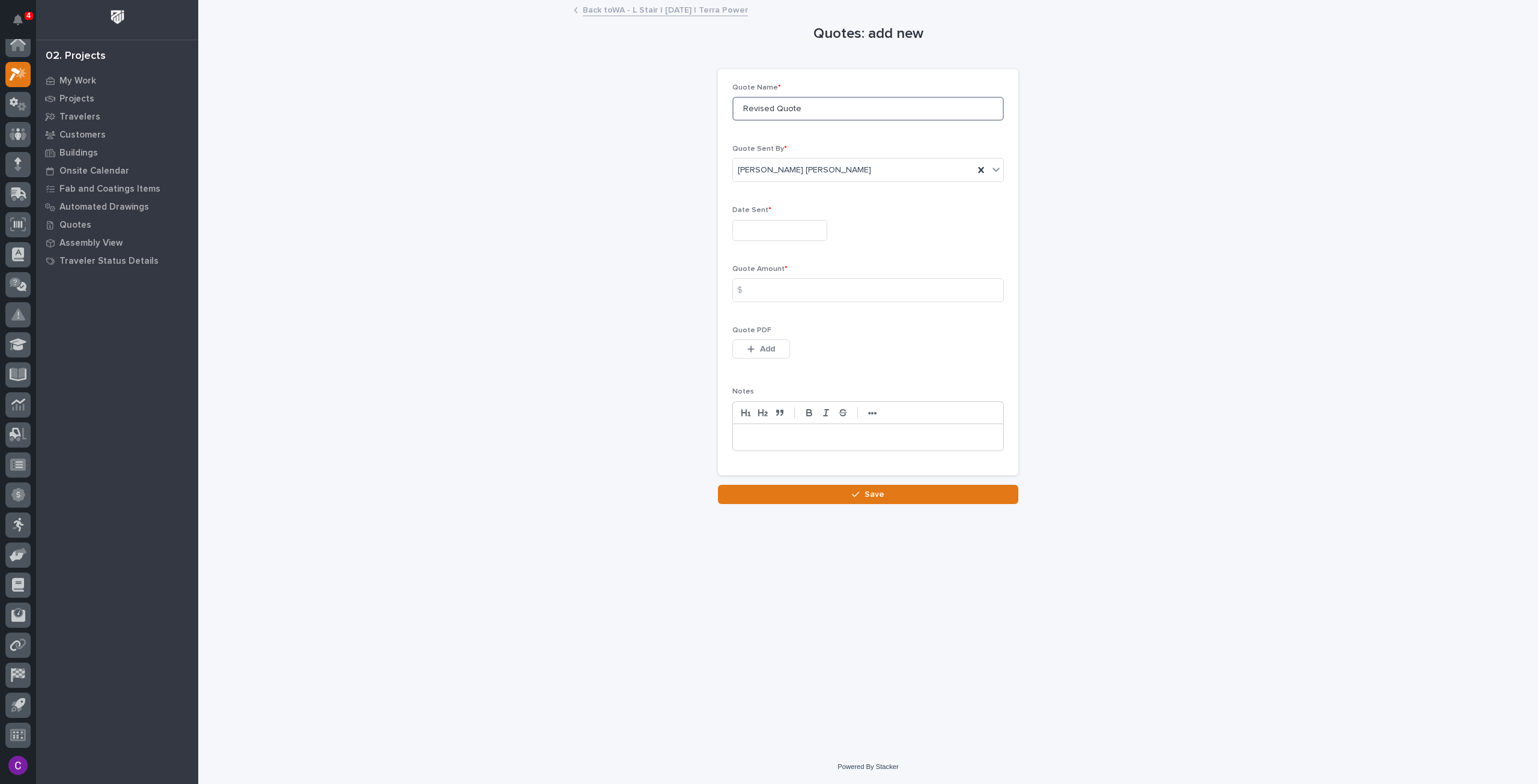
type input "Revised Quote"
click at [780, 224] on input "text" at bounding box center [780, 230] width 95 height 21
click at [710, 116] on div "7" at bounding box center [705, 112] width 16 height 16
type input "**********"
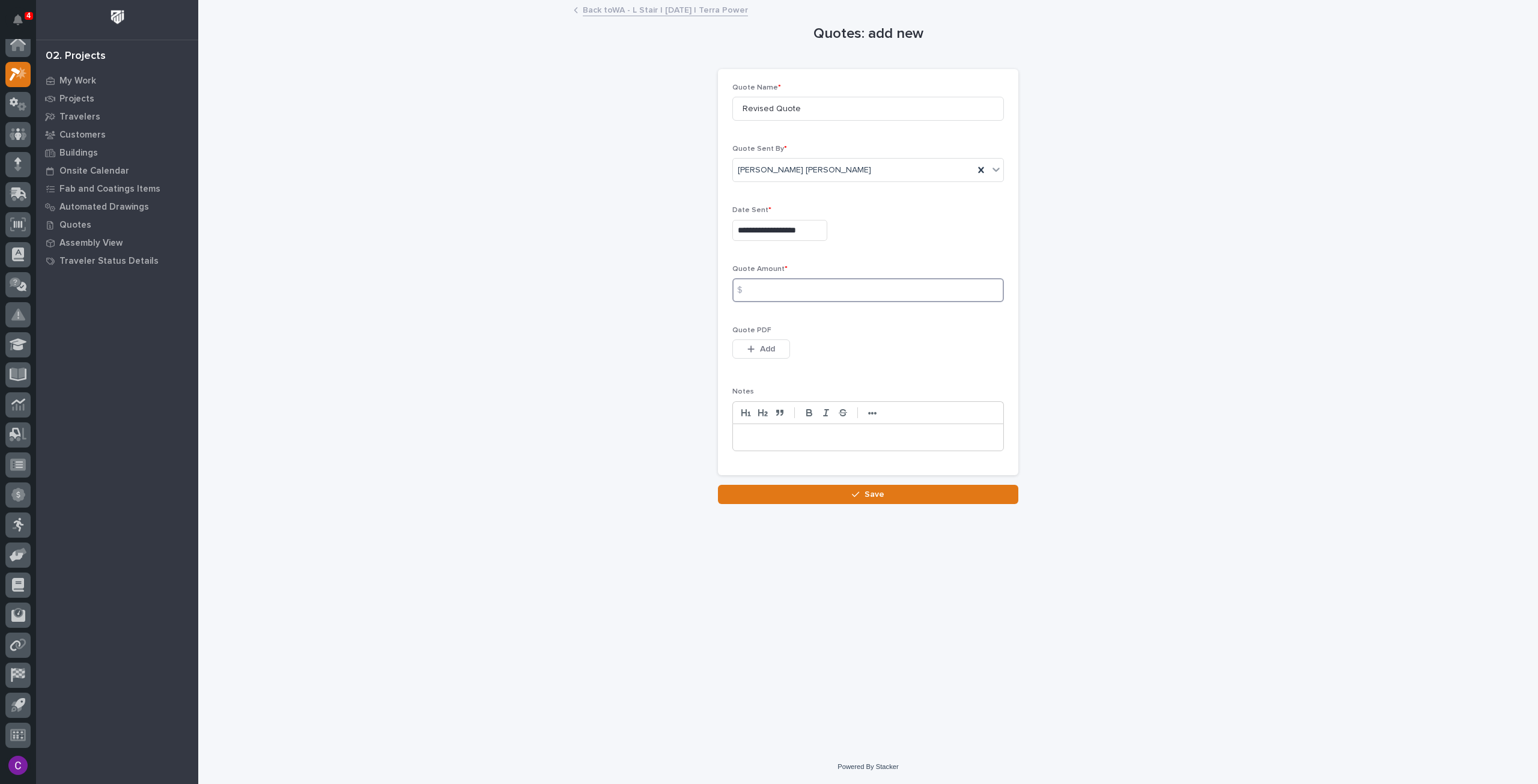
click at [824, 301] on input at bounding box center [868, 289] width 272 height 24
click at [852, 298] on input at bounding box center [868, 289] width 272 height 24
type input "15462"
click at [745, 354] on button "Add" at bounding box center [761, 349] width 58 height 19
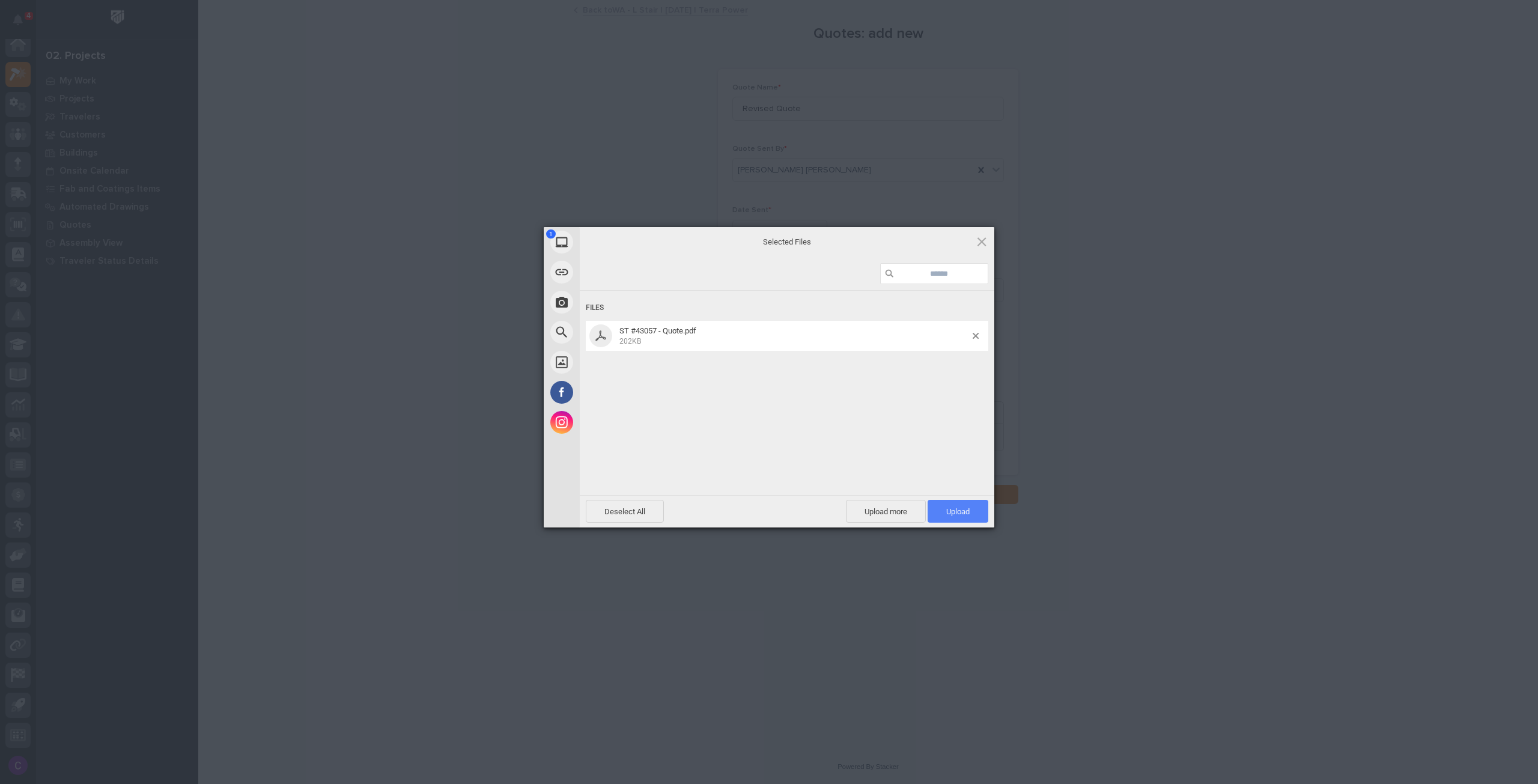
click at [939, 505] on span "Upload 1" at bounding box center [958, 511] width 61 height 23
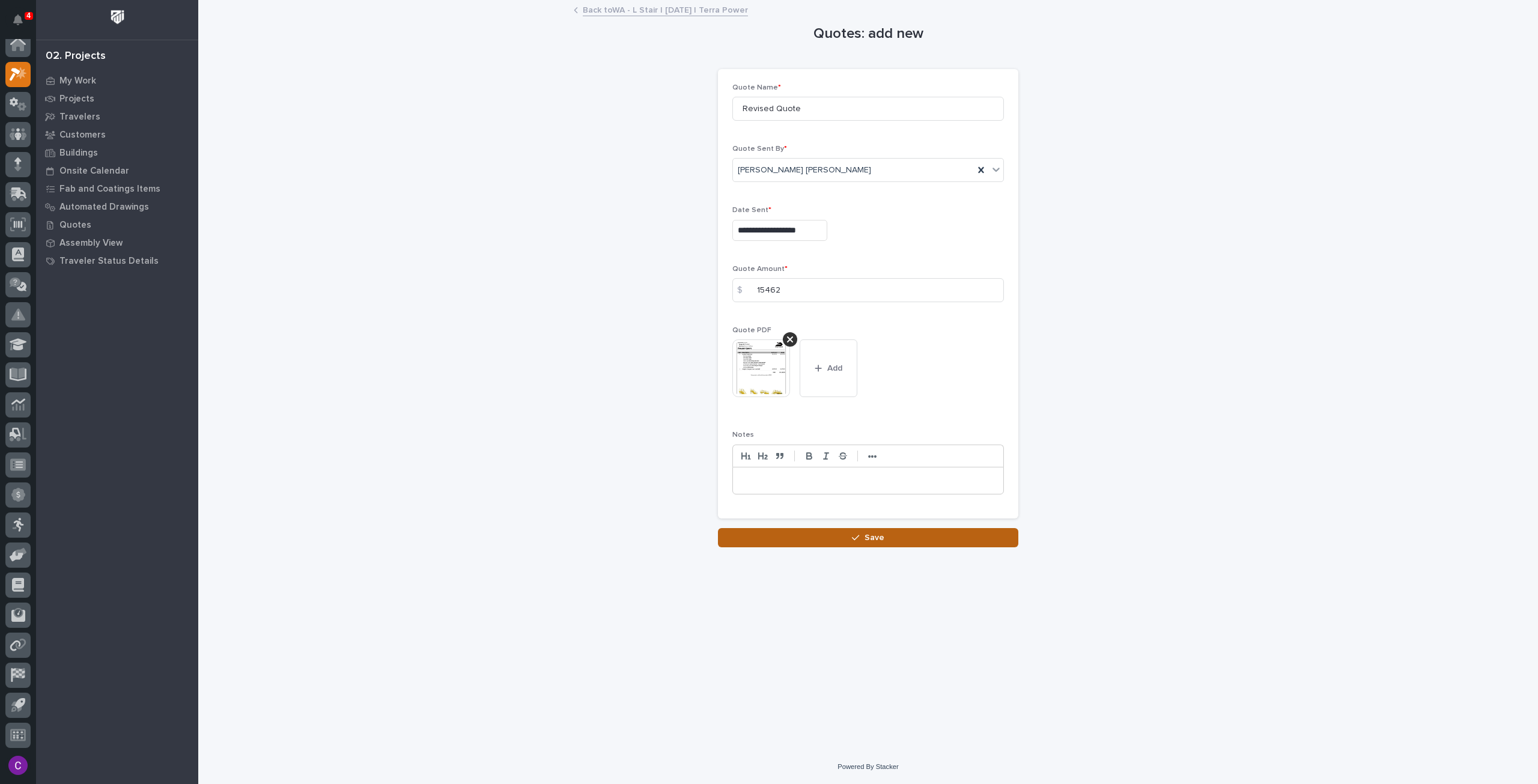
click at [928, 533] on button "Save" at bounding box center [868, 537] width 300 height 19
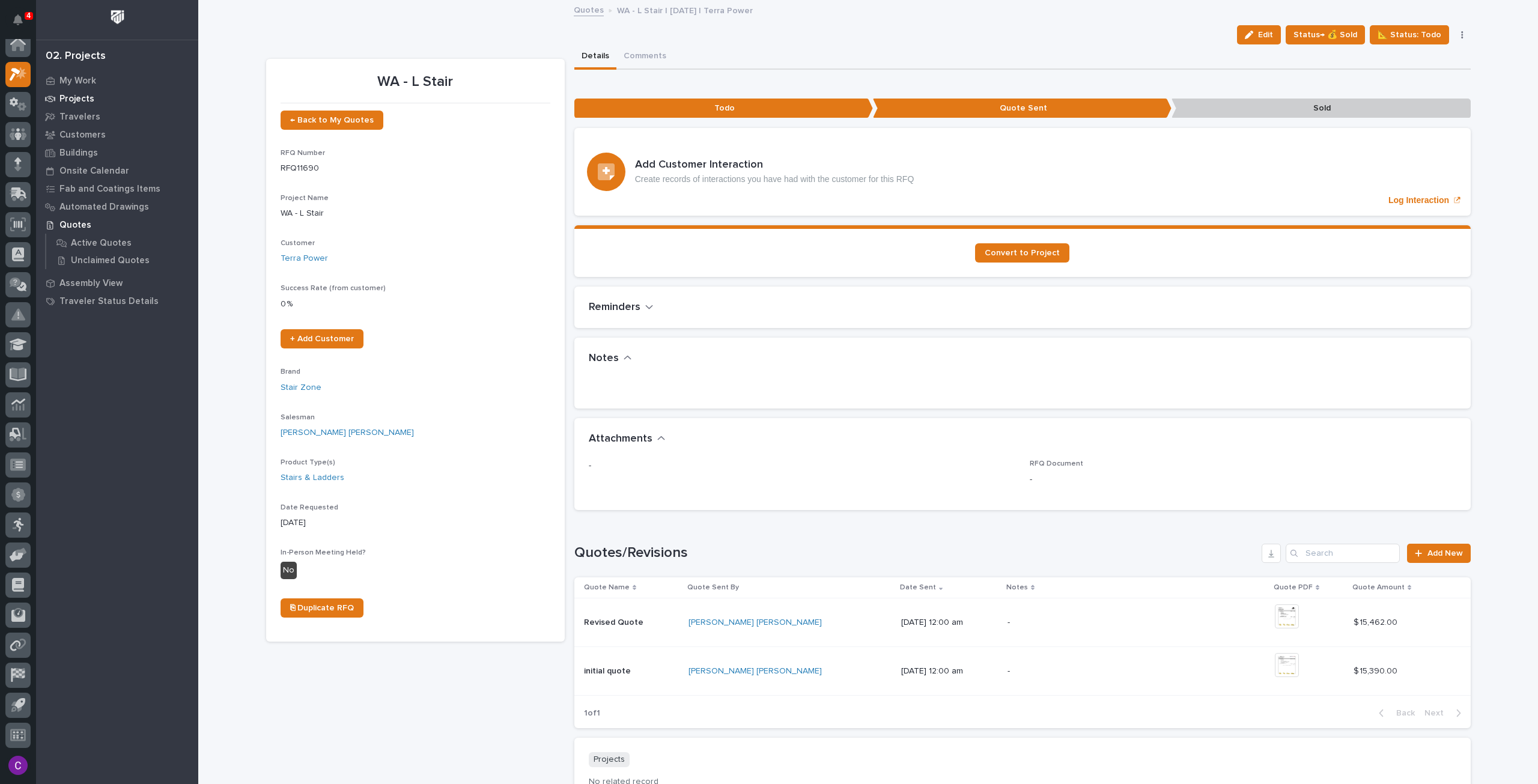
click at [75, 102] on p "Projects" at bounding box center [76, 99] width 35 height 11
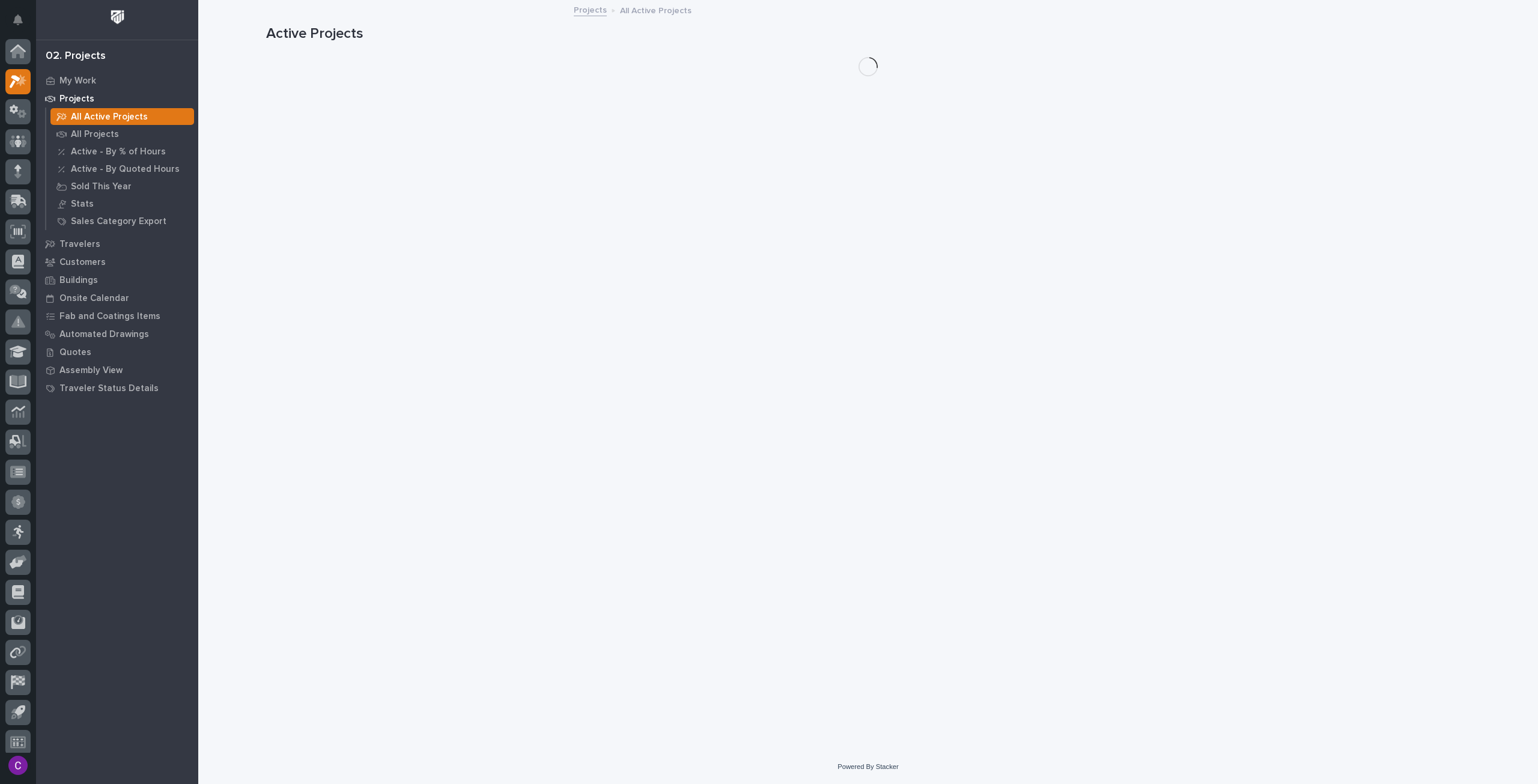
scroll to position [7, 0]
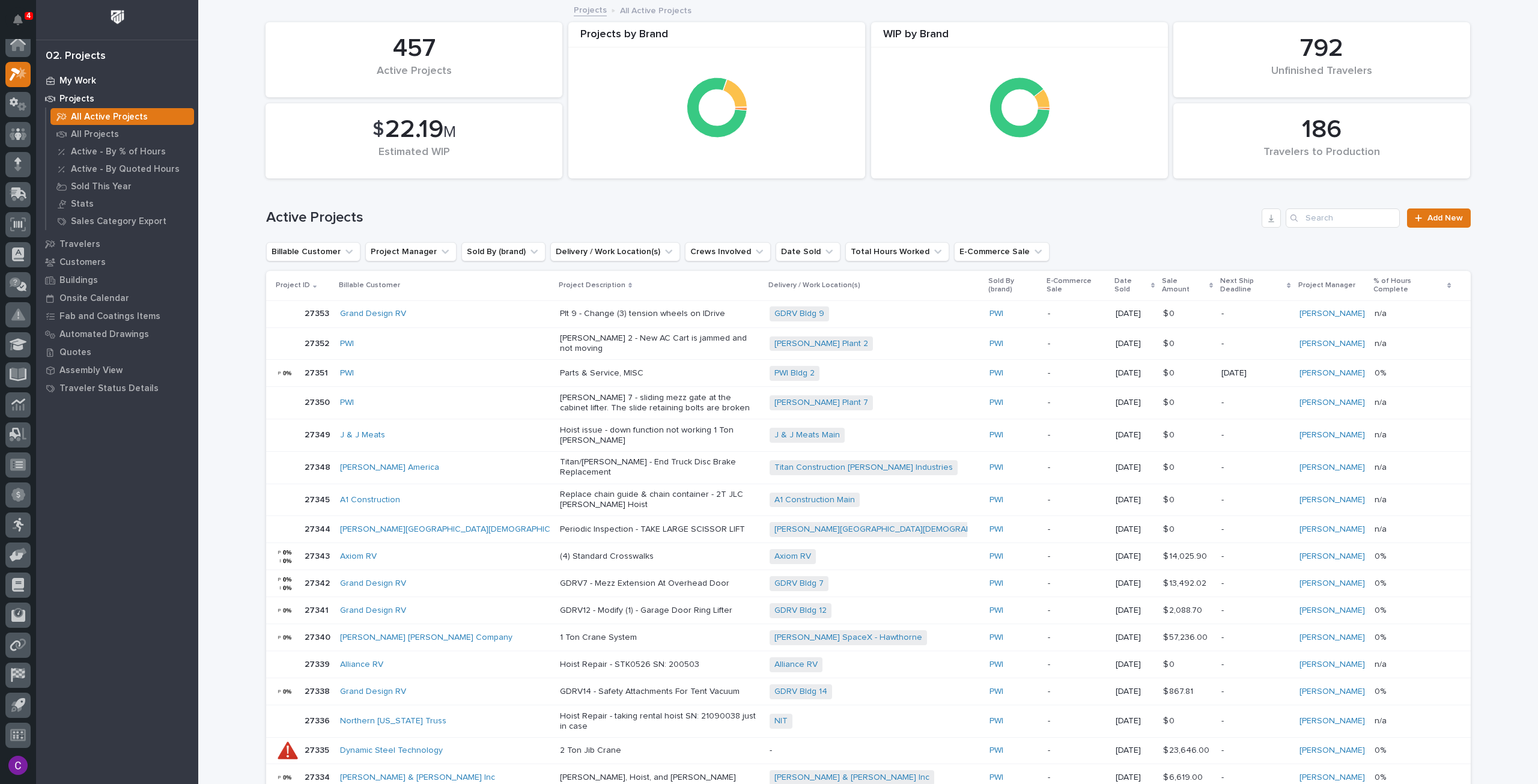
click at [82, 78] on p "My Work" at bounding box center [78, 81] width 37 height 11
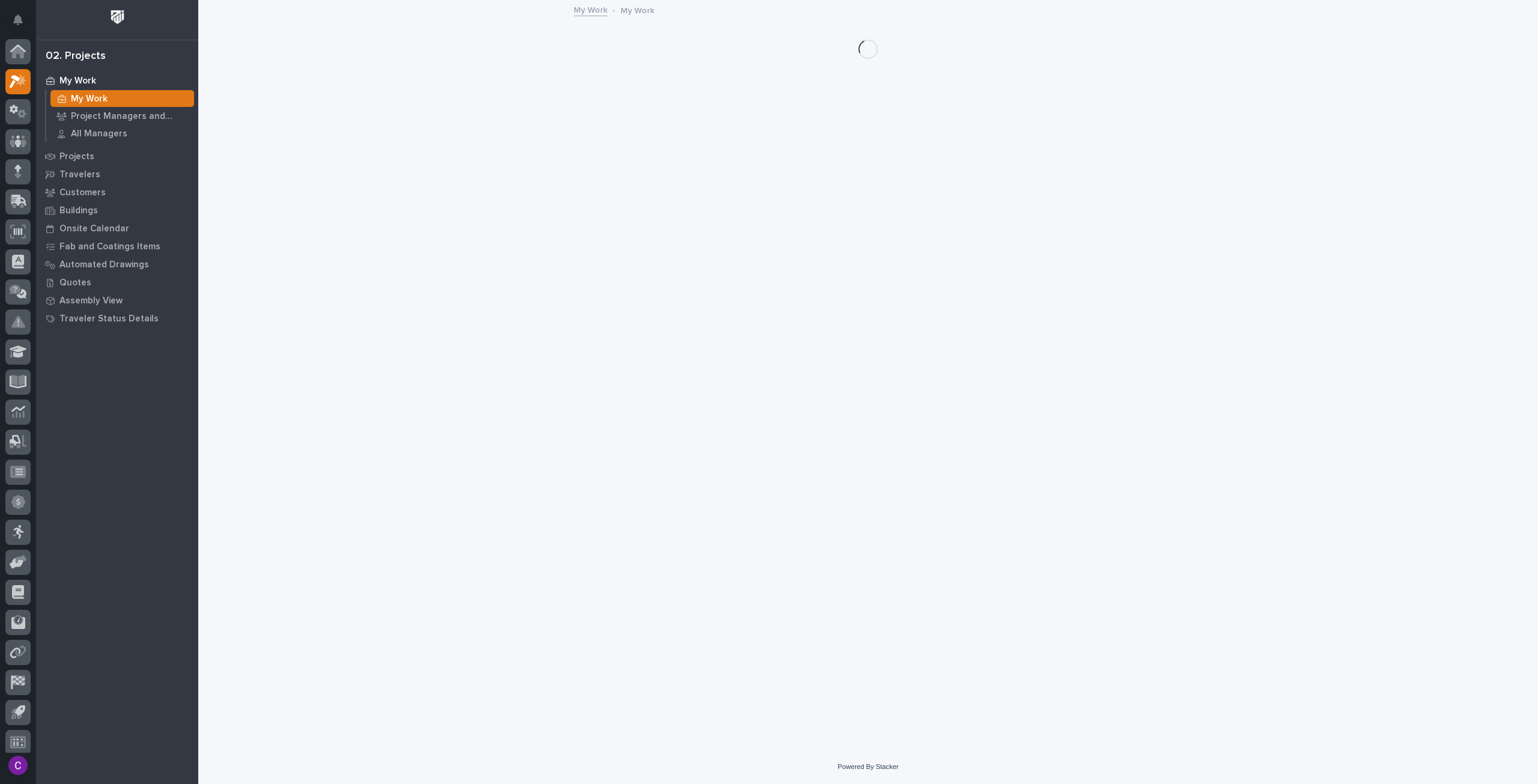
scroll to position [7, 0]
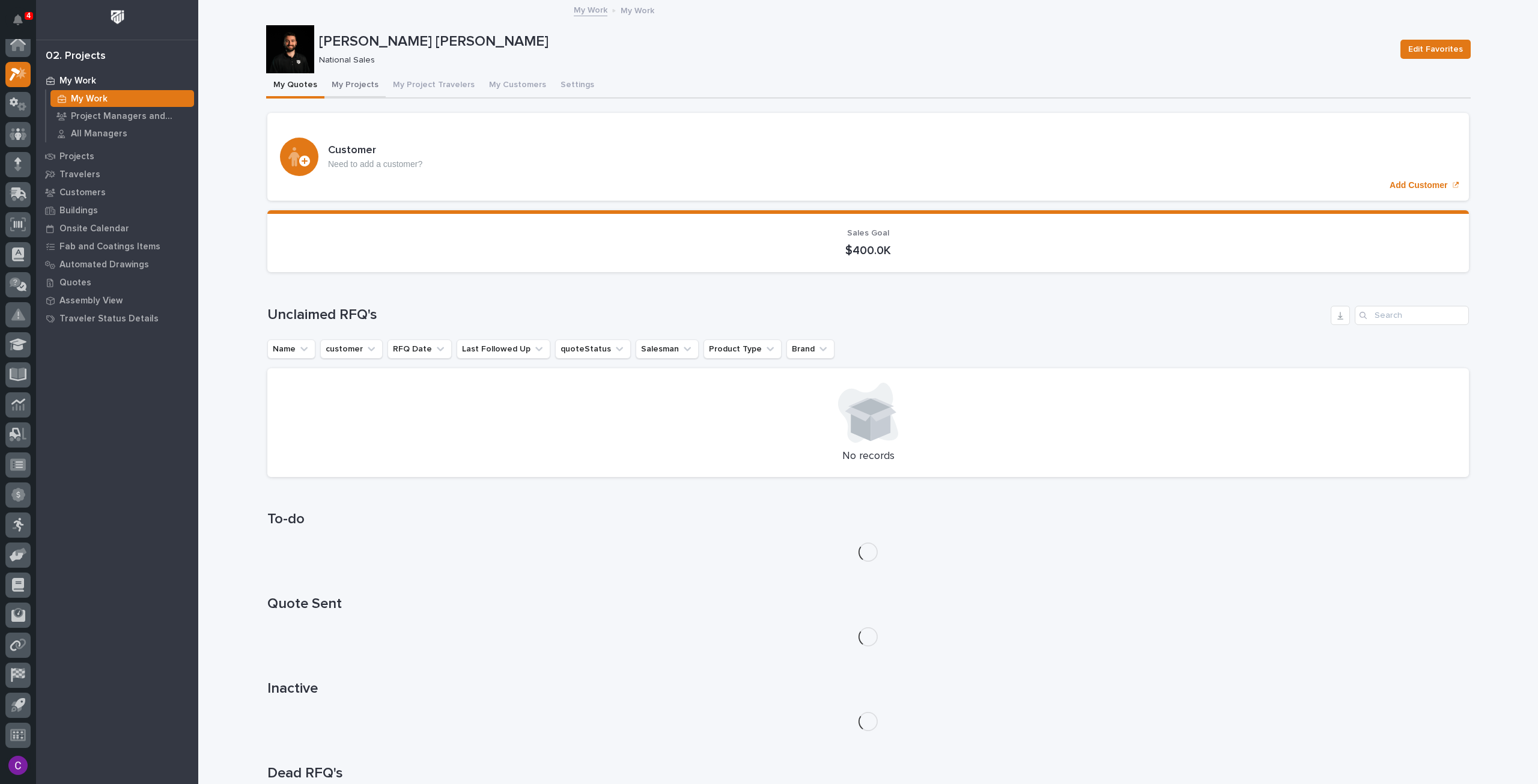
click at [346, 84] on button "My Projects" at bounding box center [356, 85] width 62 height 25
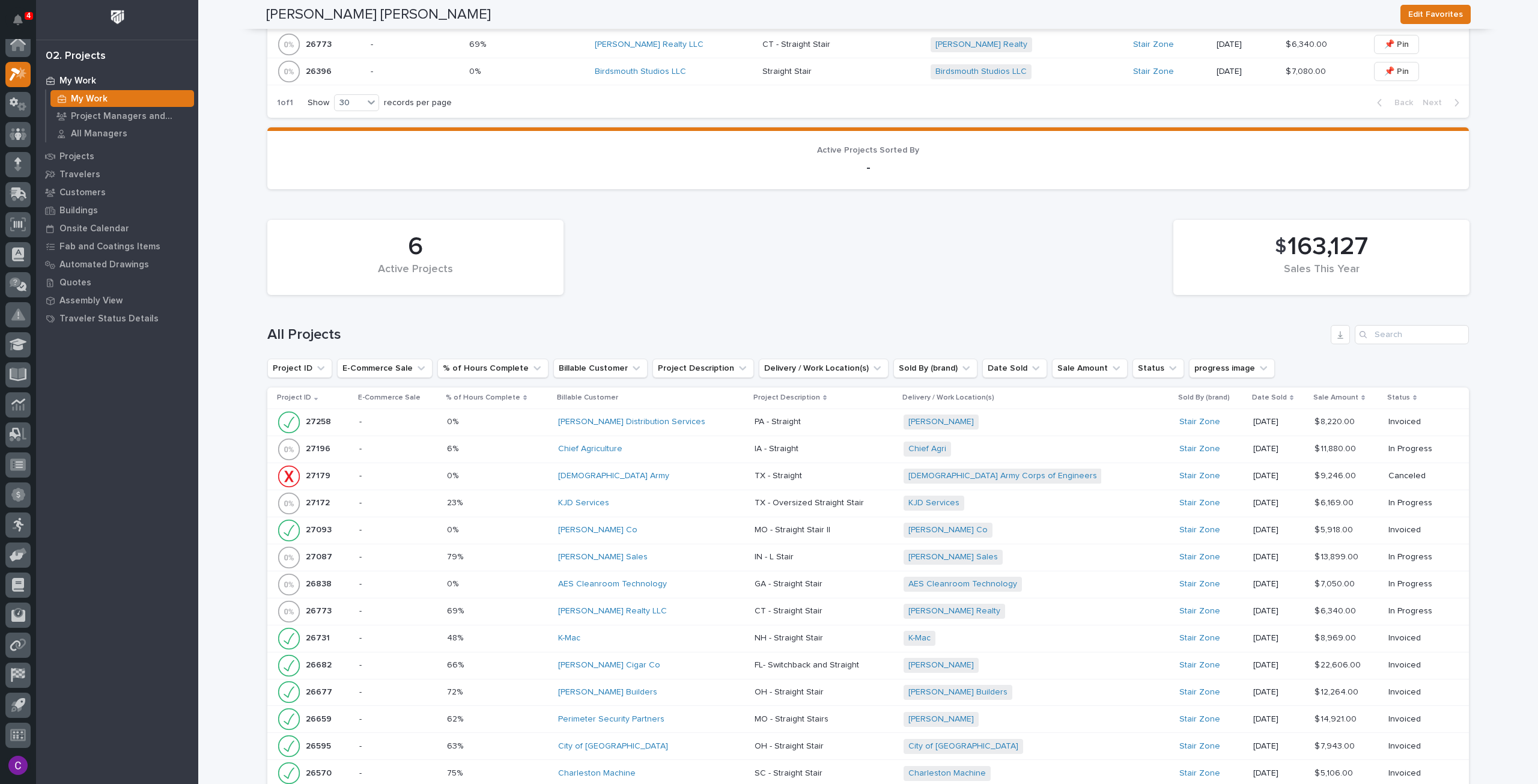
scroll to position [901, 0]
click at [703, 425] on div "[PERSON_NAME] Distribution Services" at bounding box center [651, 421] width 187 height 20
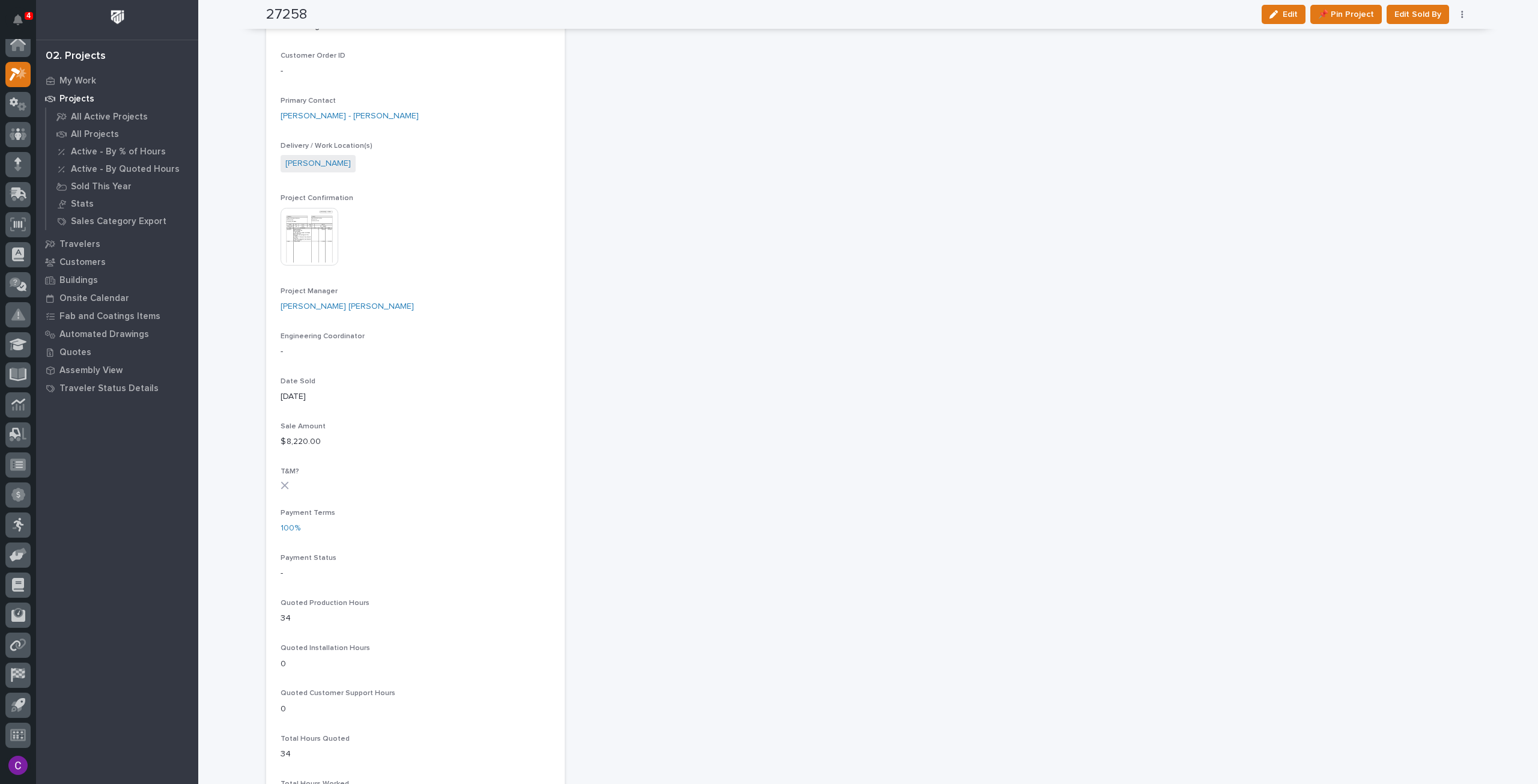
scroll to position [240, 0]
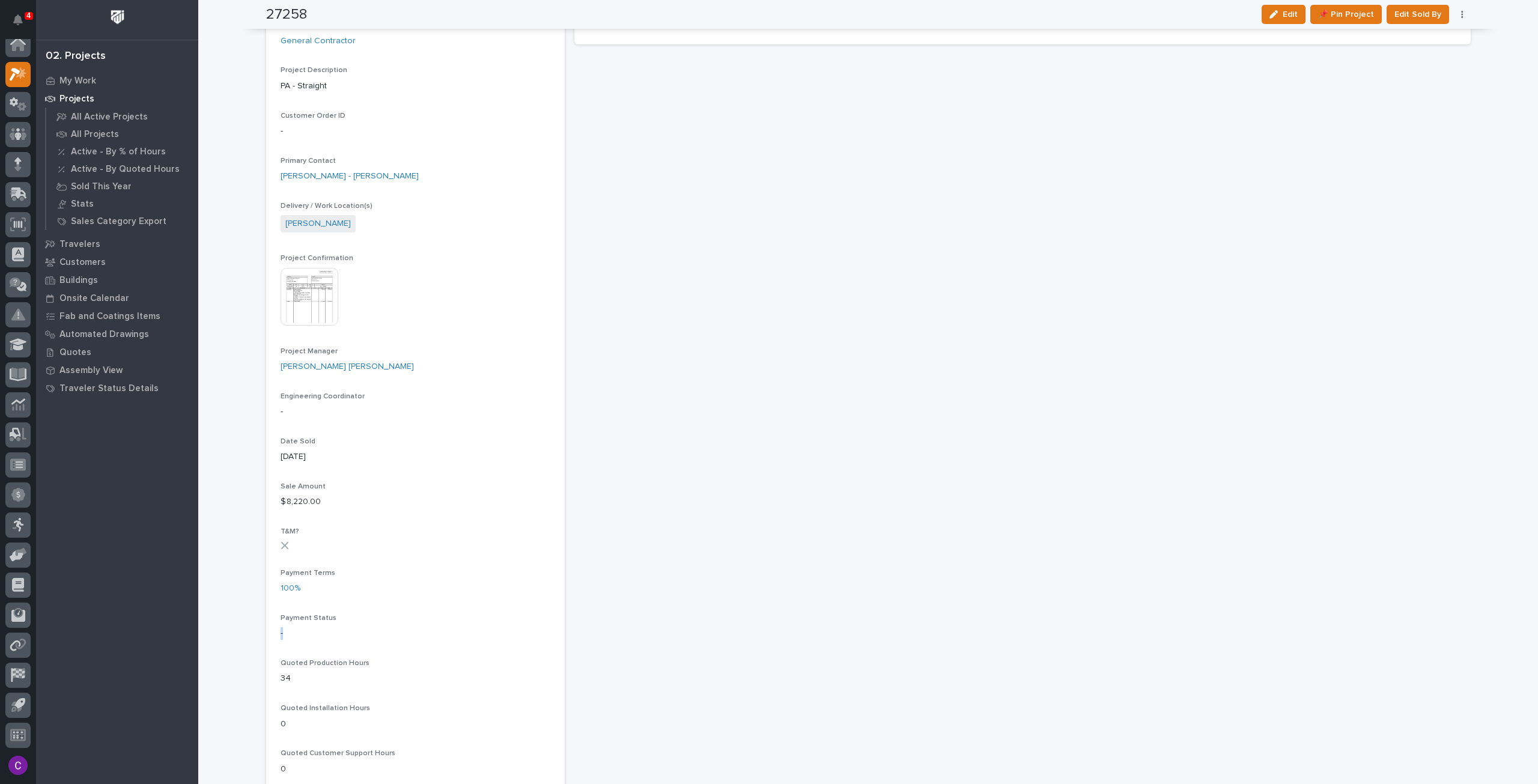
drag, startPoint x: 281, startPoint y: 633, endPoint x: 274, endPoint y: 633, distance: 7.0
click at [274, 633] on section "27258 Status Invoiced Billable Customer [PERSON_NAME] Distribution Services Cus…" at bounding box center [416, 578] width 299 height 1520
click at [333, 632] on p "-" at bounding box center [416, 633] width 269 height 12
click at [332, 632] on p "-" at bounding box center [416, 633] width 269 height 12
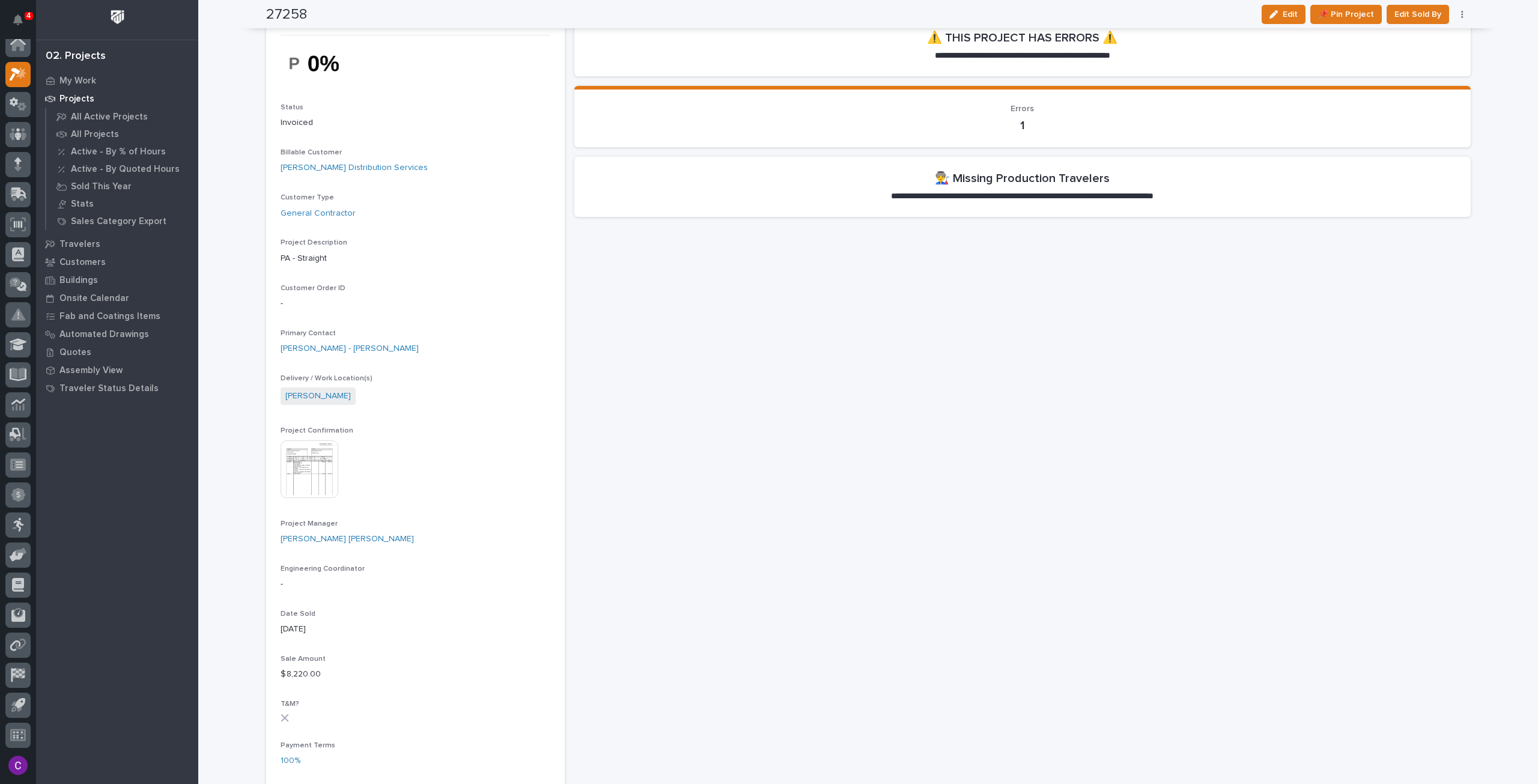
scroll to position [0, 0]
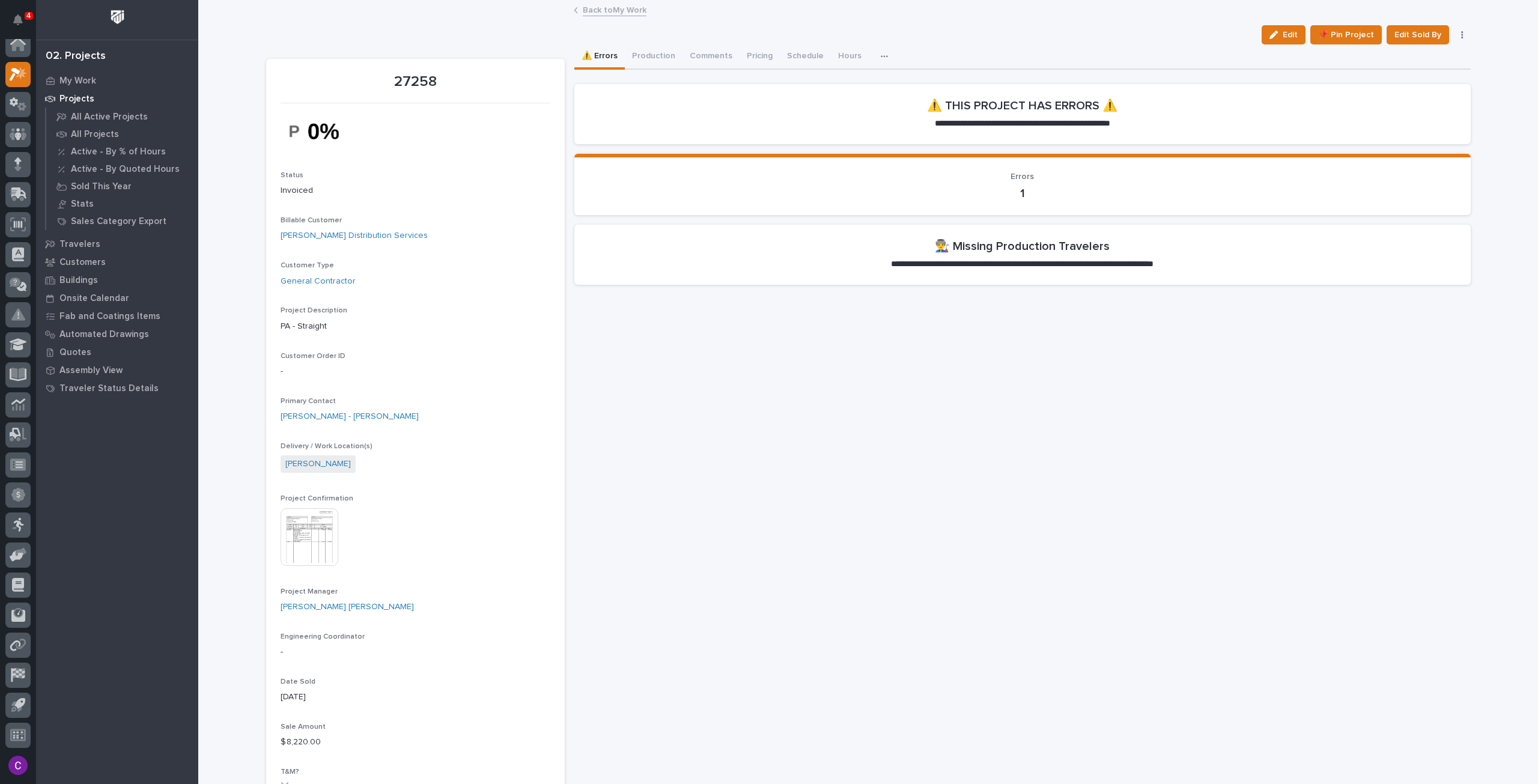
click at [311, 549] on img at bounding box center [309, 536] width 58 height 58
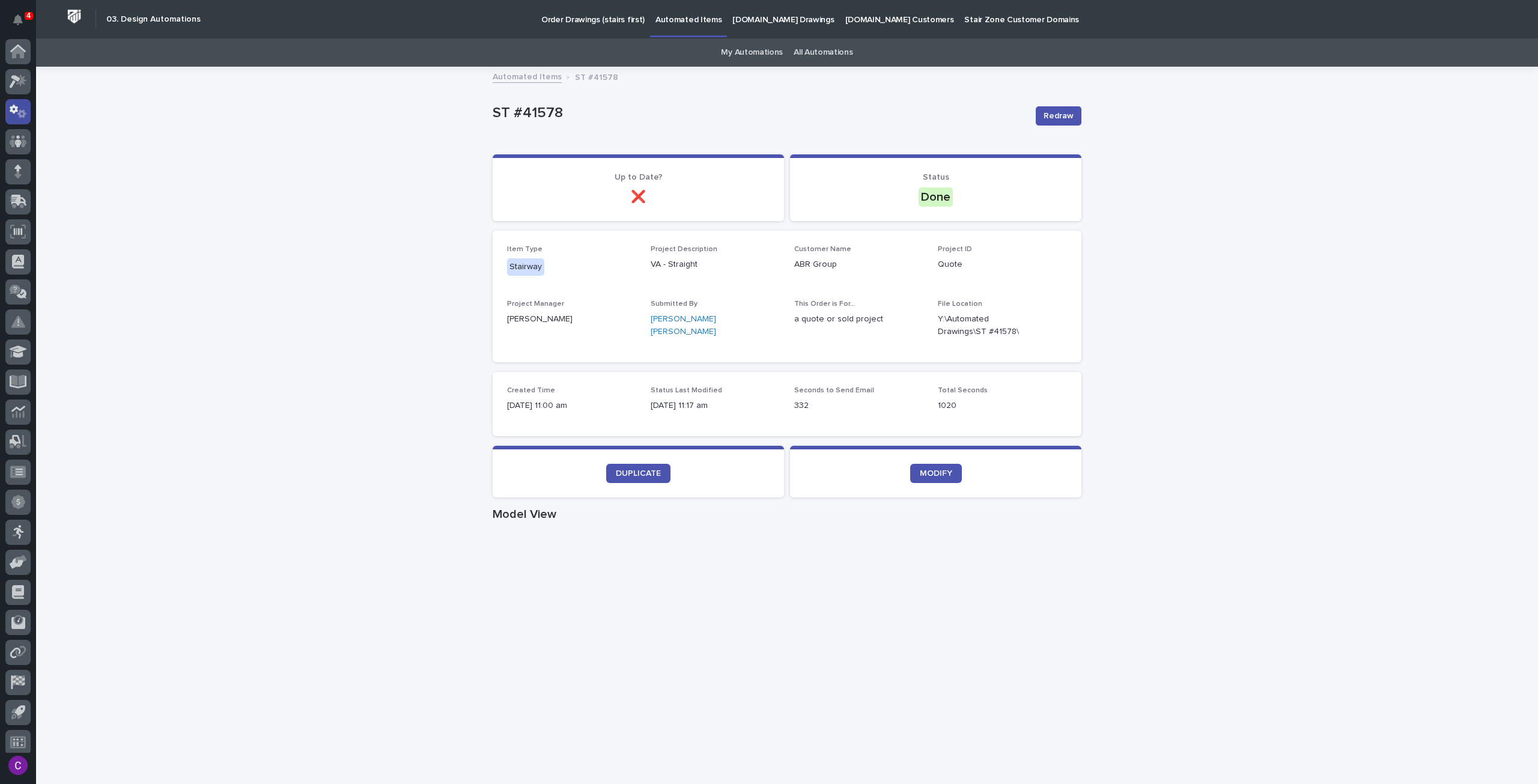
scroll to position [7, 0]
click at [674, 22] on p "Automated Items" at bounding box center [689, 12] width 66 height 25
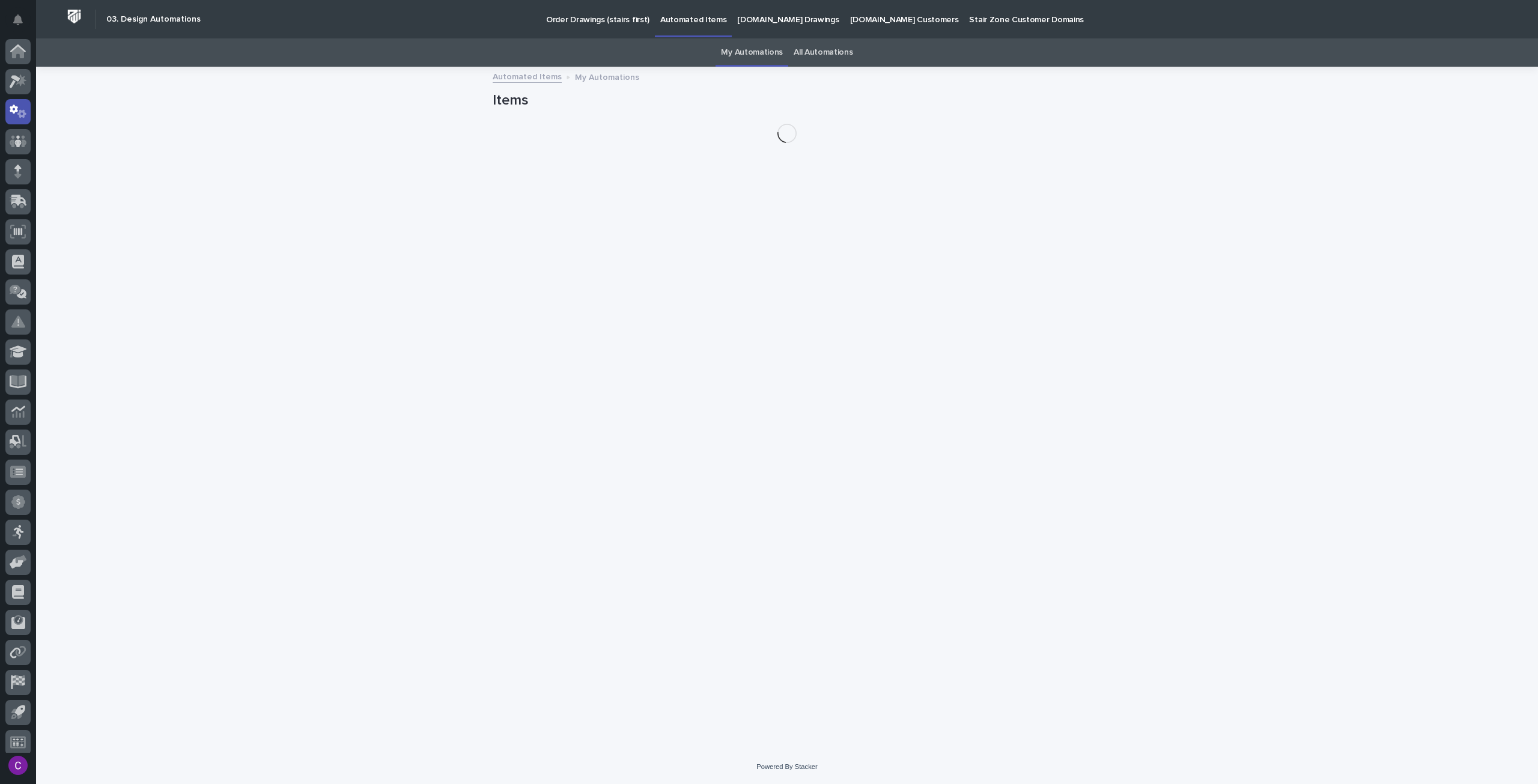
scroll to position [7, 0]
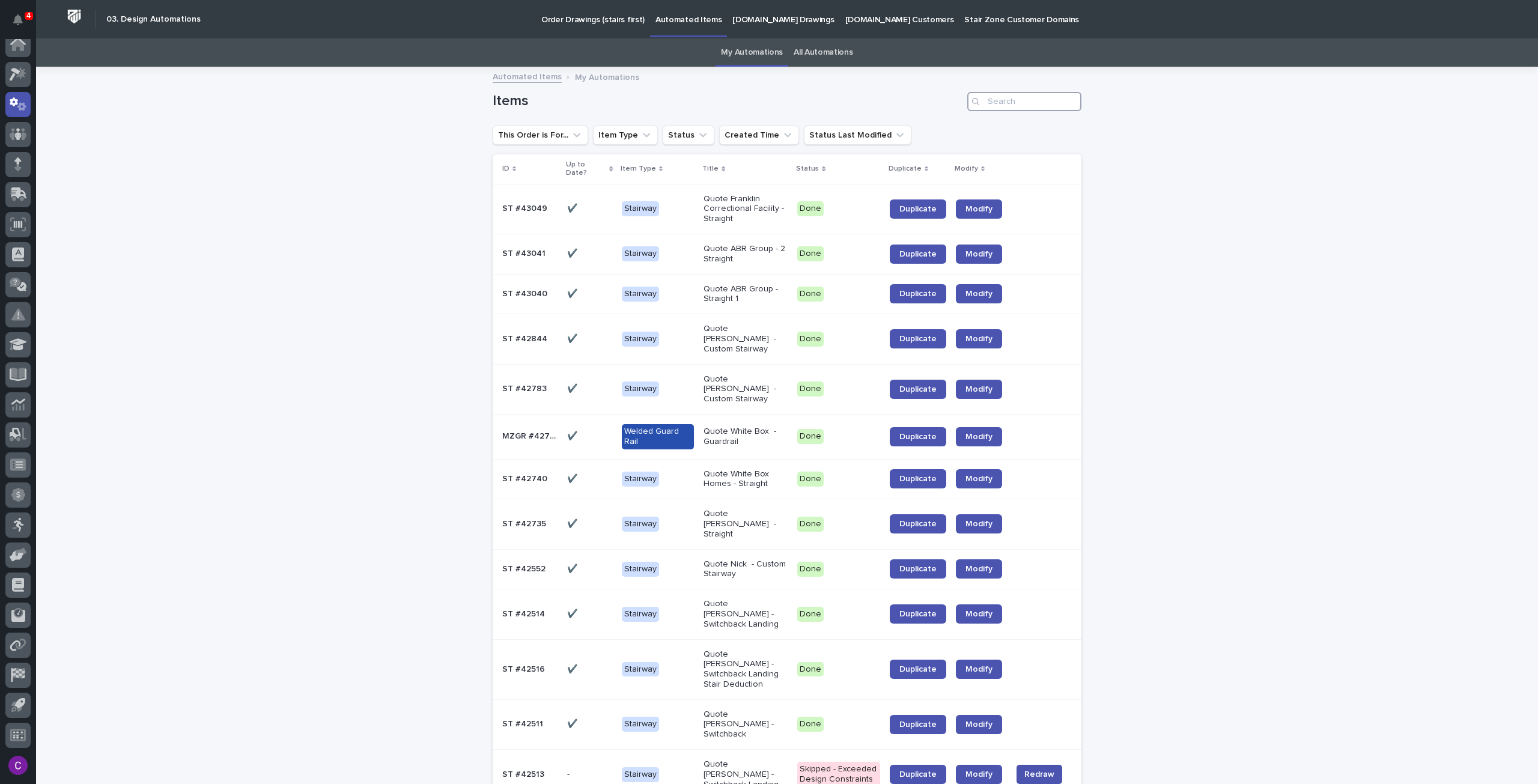
click at [1015, 103] on input "Search" at bounding box center [1025, 101] width 114 height 19
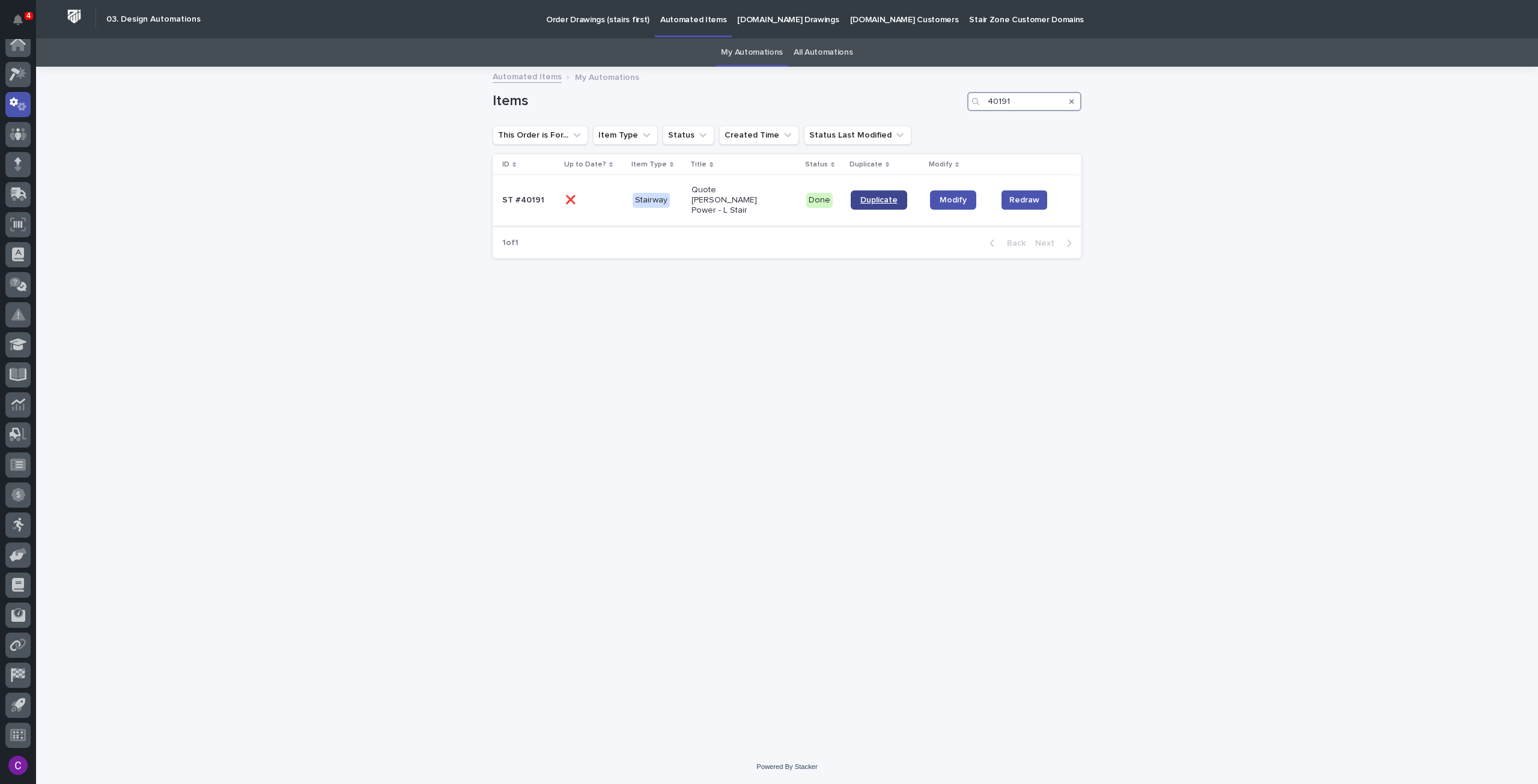
type input "40191"
click at [861, 190] on link "Duplicate" at bounding box center [878, 199] width 56 height 19
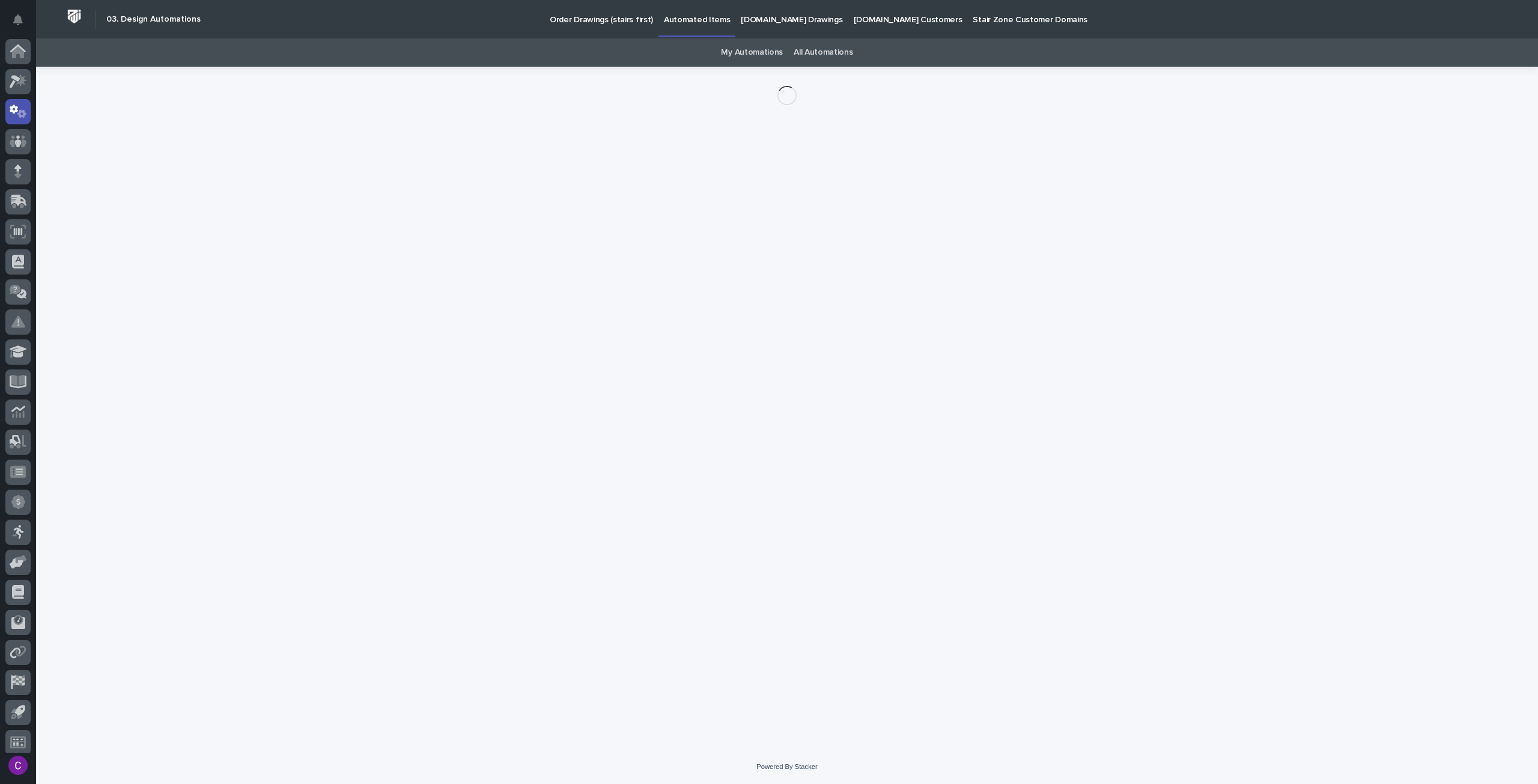
scroll to position [7, 0]
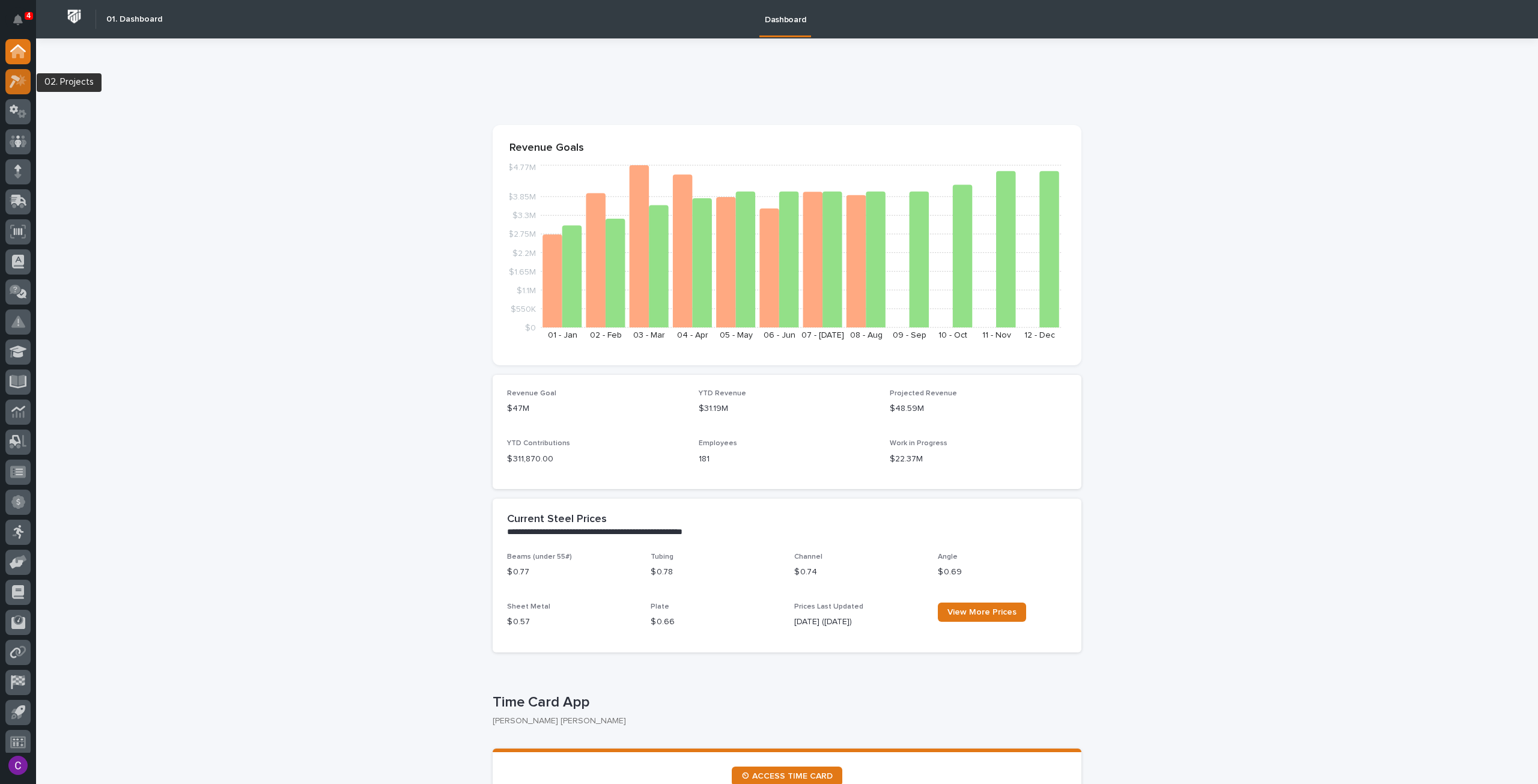
click at [21, 82] on icon at bounding box center [21, 81] width 10 height 12
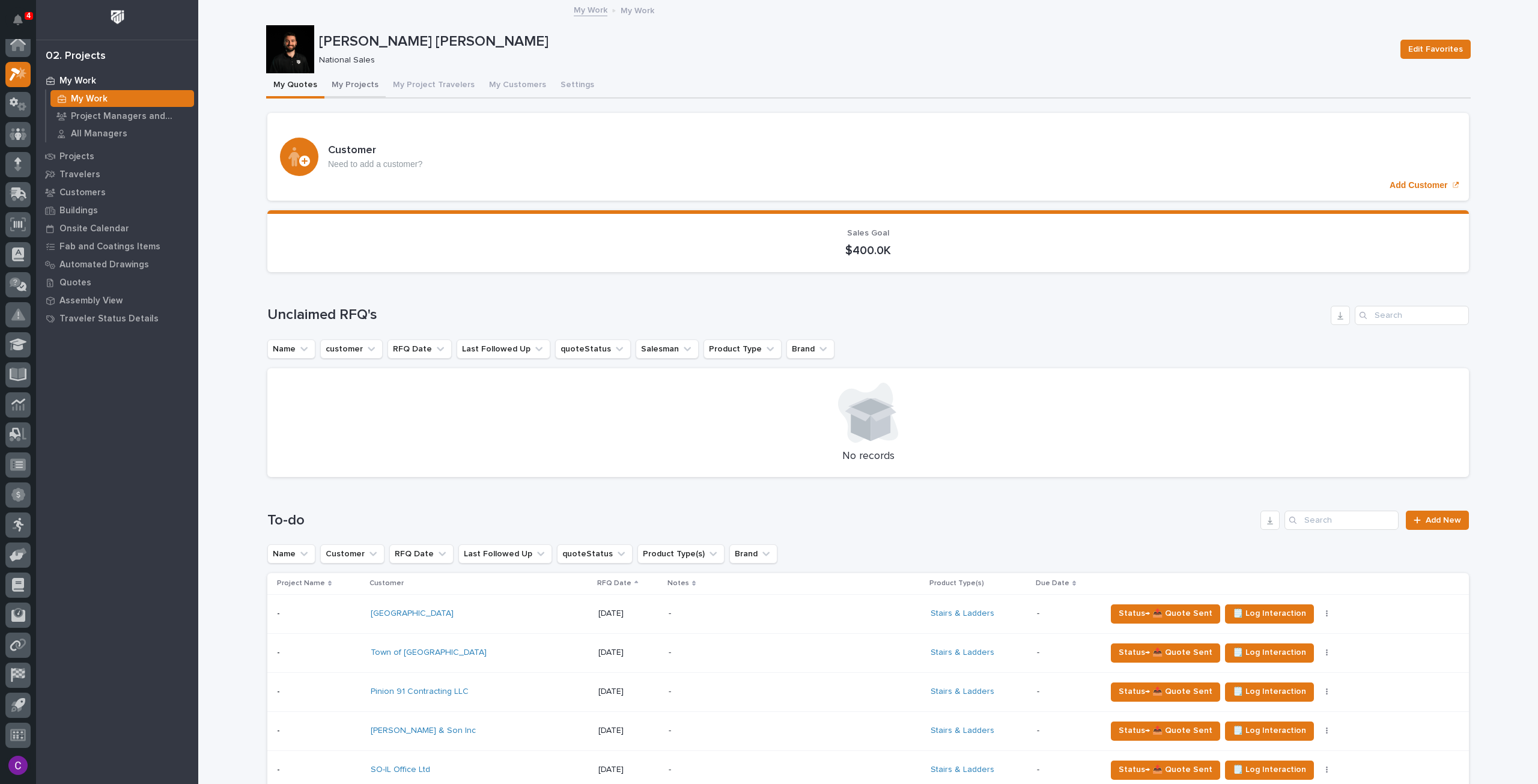
click at [346, 87] on button "My Projects" at bounding box center [356, 85] width 62 height 25
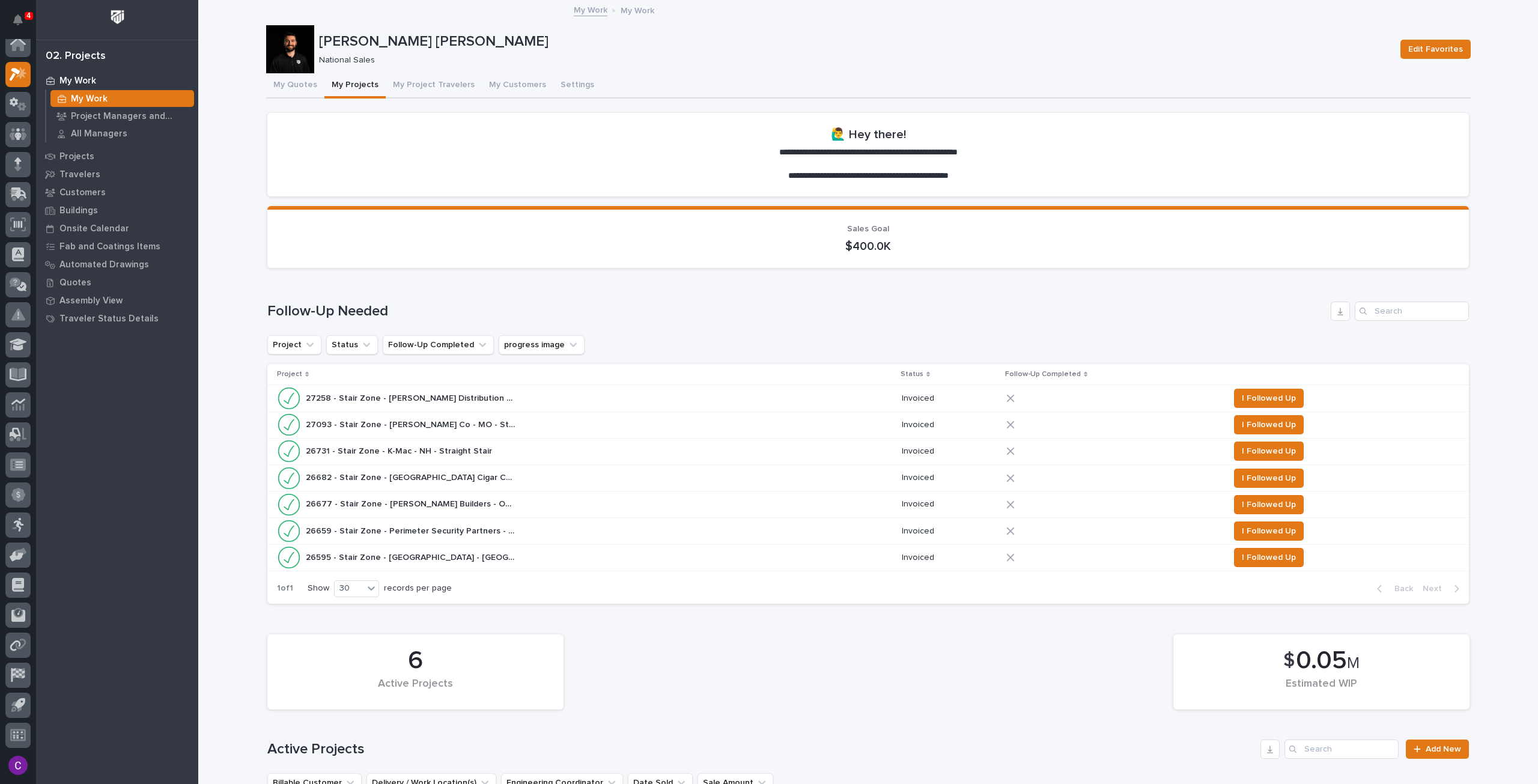
click at [686, 399] on div "27258 - Stair Zone - Sheetz Distribution Services - PA - Straight 27258 - Stair…" at bounding box center [584, 398] width 615 height 24
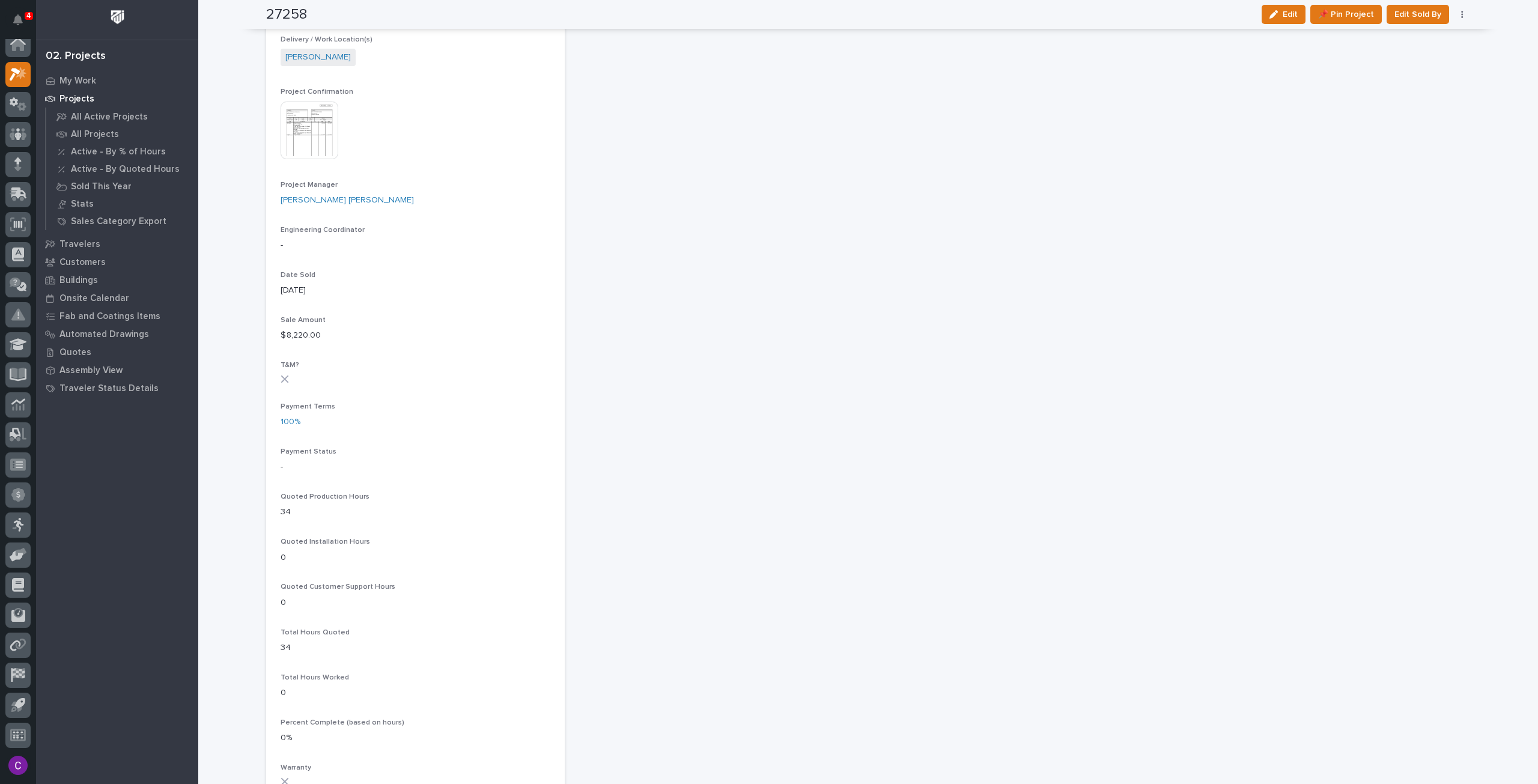
scroll to position [408, 0]
click at [274, 463] on section "27258 Status Invoiced Billable Customer [PERSON_NAME] Distribution Services Cus…" at bounding box center [416, 410] width 299 height 1520
click at [306, 462] on p "-" at bounding box center [416, 465] width 269 height 12
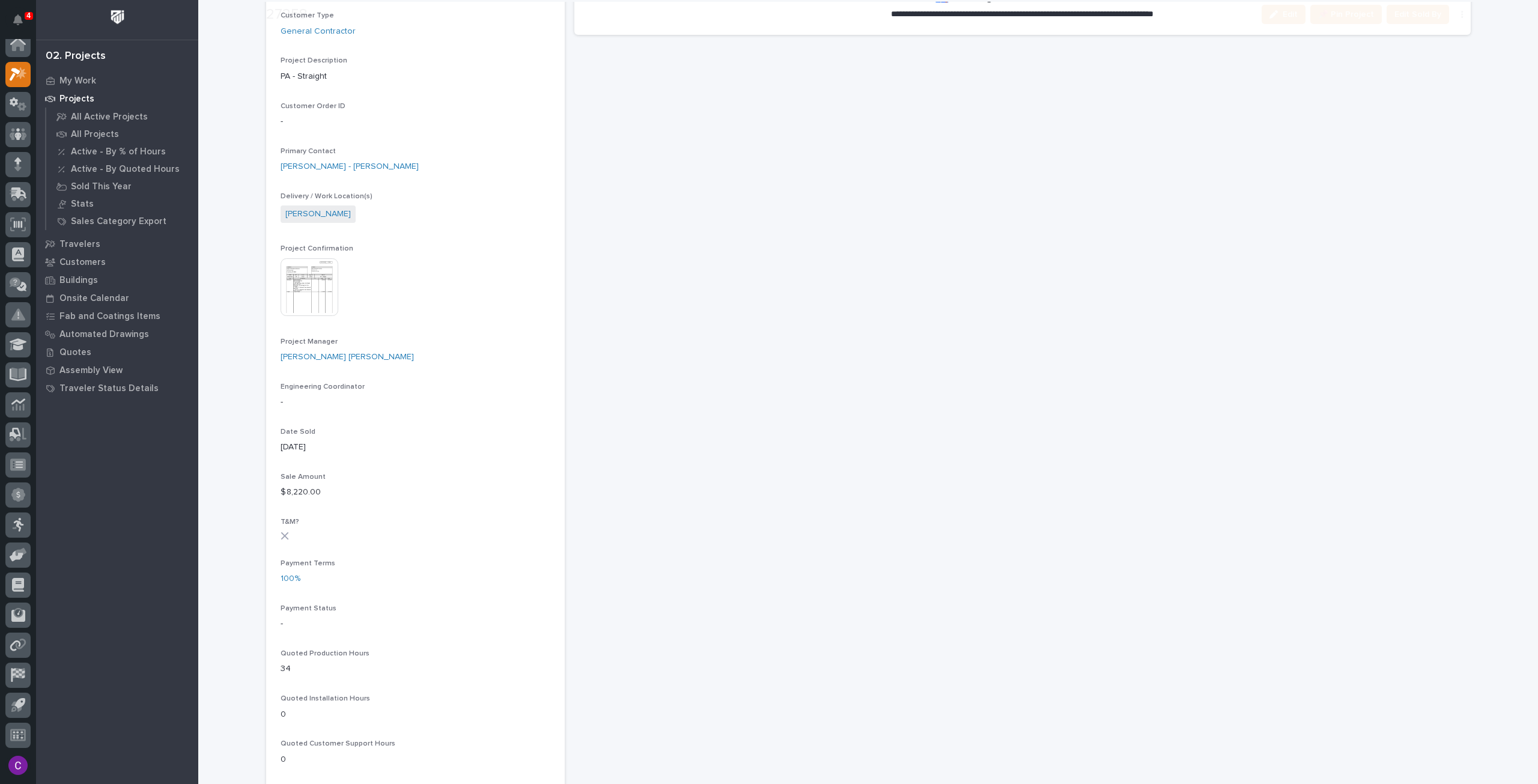
scroll to position [480, 0]
